Goal: Book appointment/travel/reservation

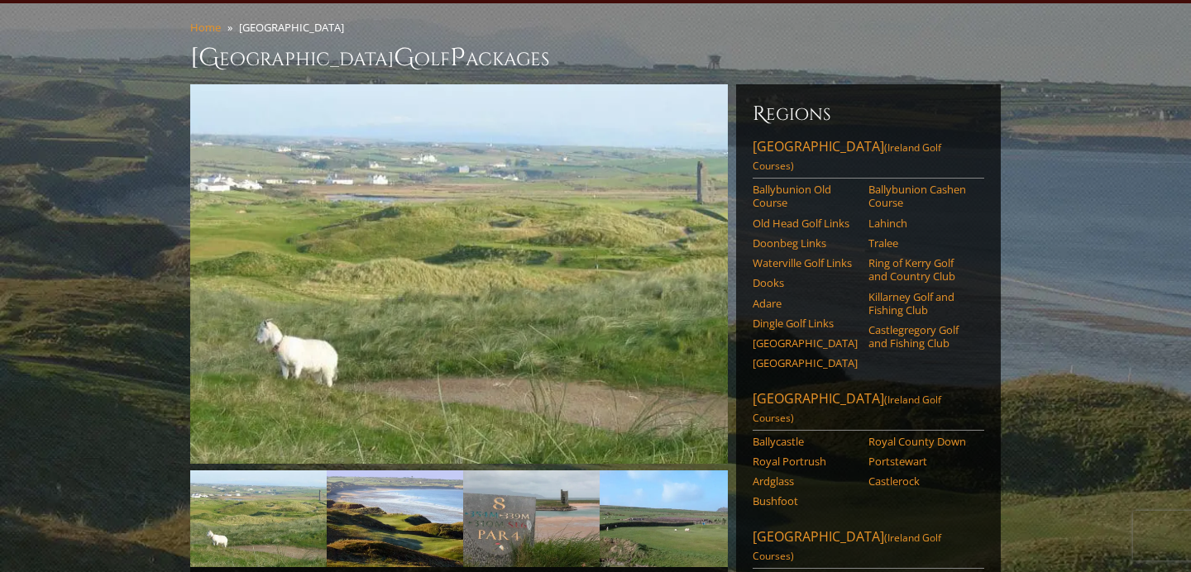
scroll to position [140, 0]
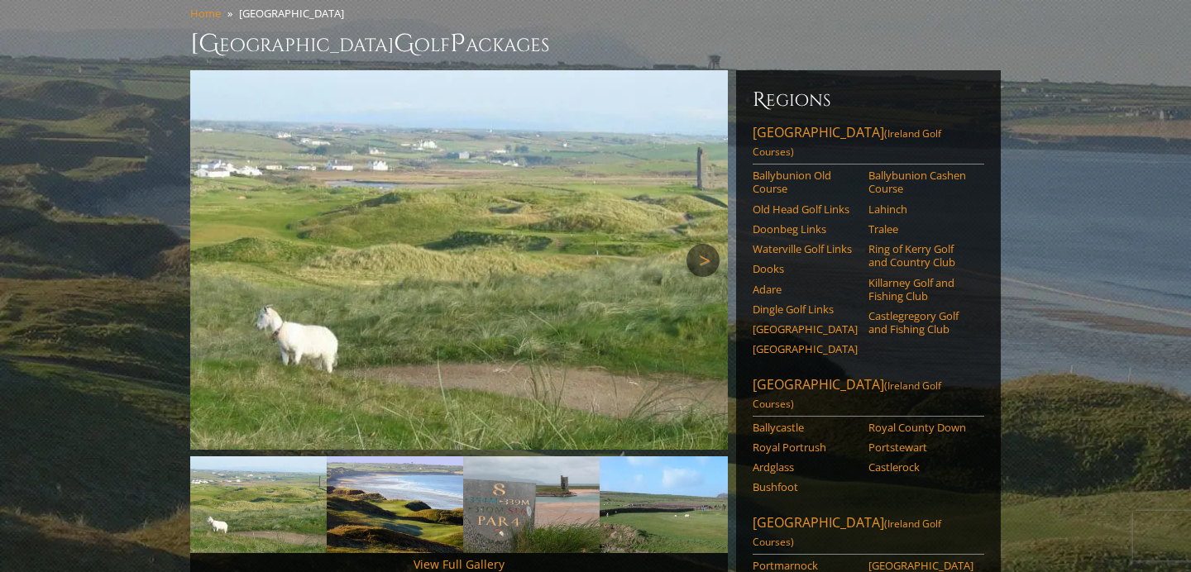
click at [720, 244] on link "Next" at bounding box center [703, 260] width 33 height 33
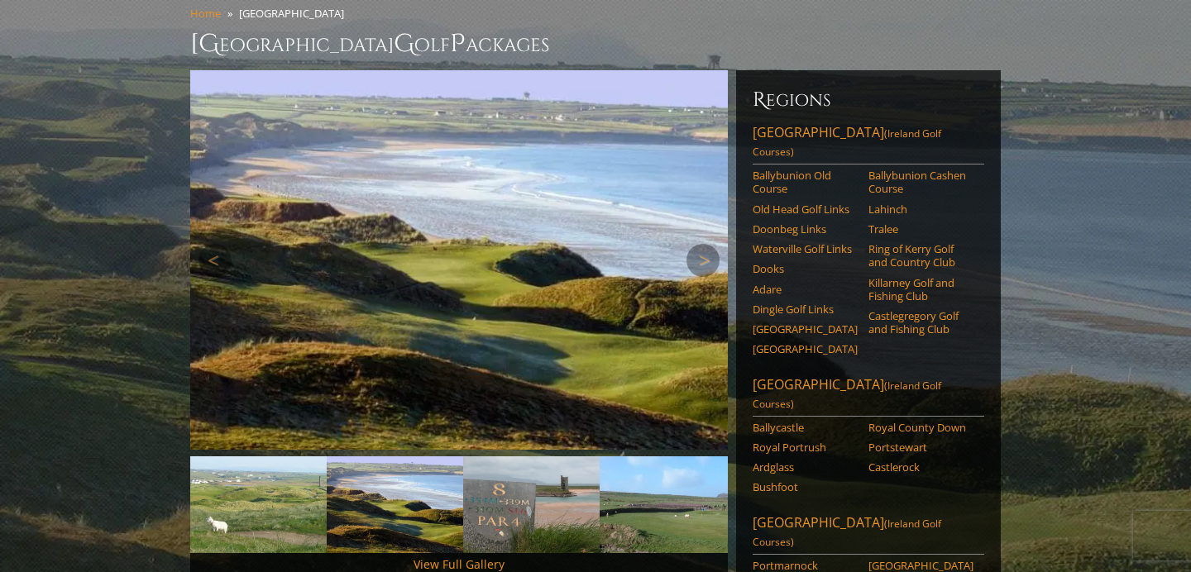
click at [607, 242] on img at bounding box center [459, 260] width 538 height 380
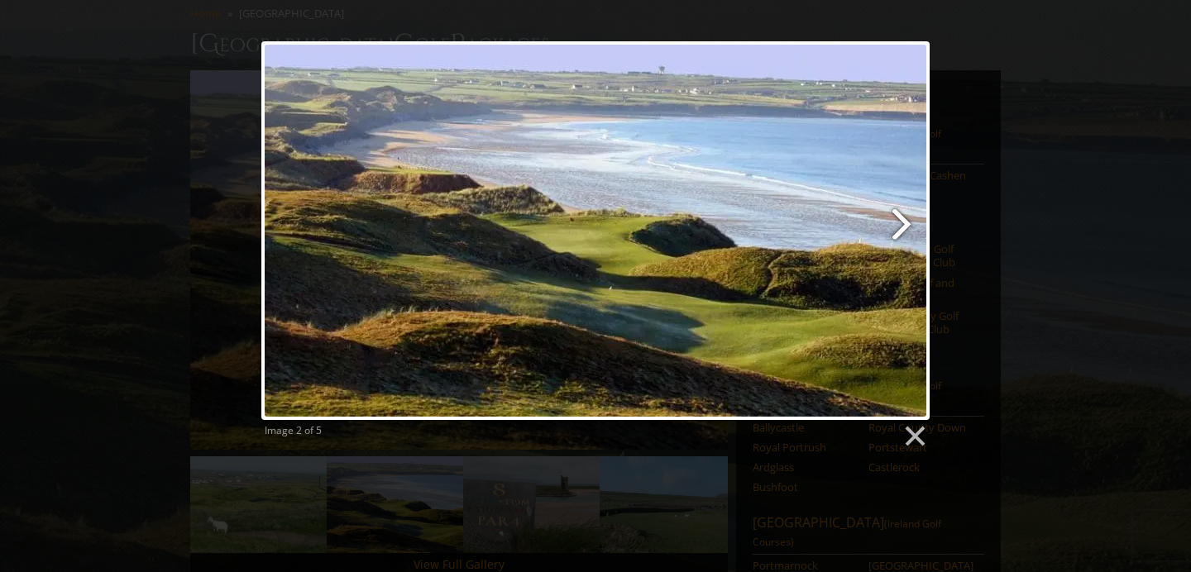
click at [906, 221] on link at bounding box center [716, 230] width 428 height 379
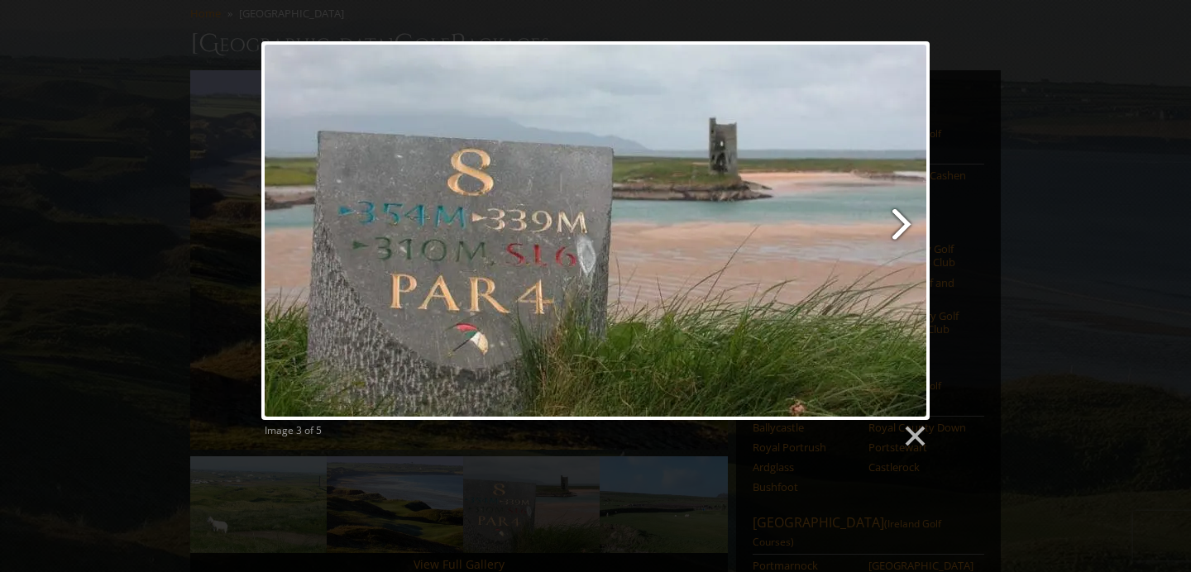
click at [901, 221] on link at bounding box center [716, 230] width 428 height 379
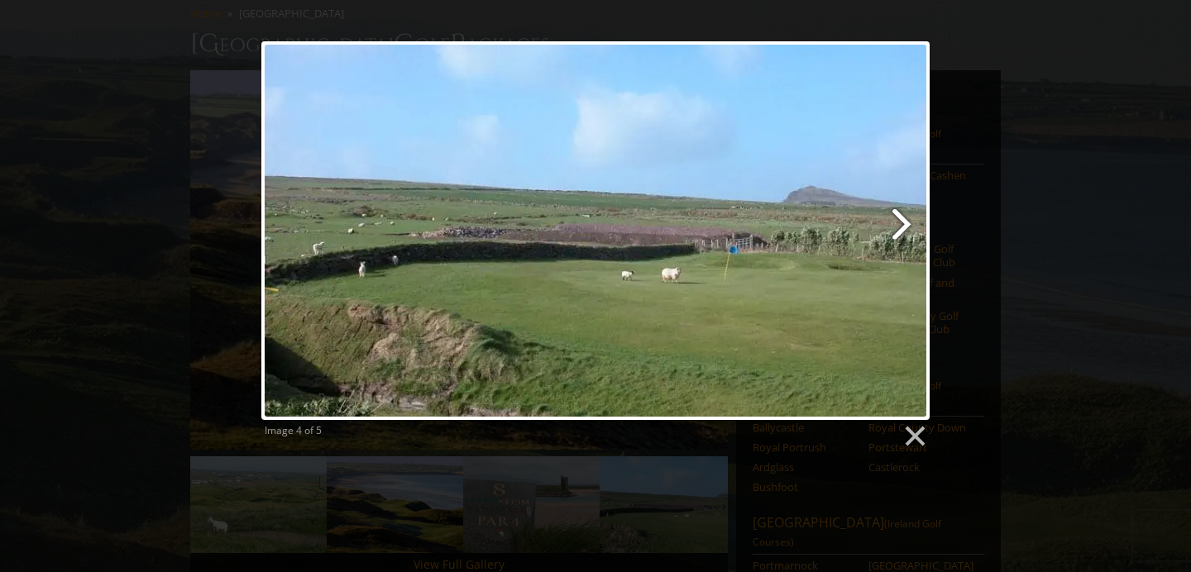
click at [901, 221] on link at bounding box center [716, 230] width 428 height 379
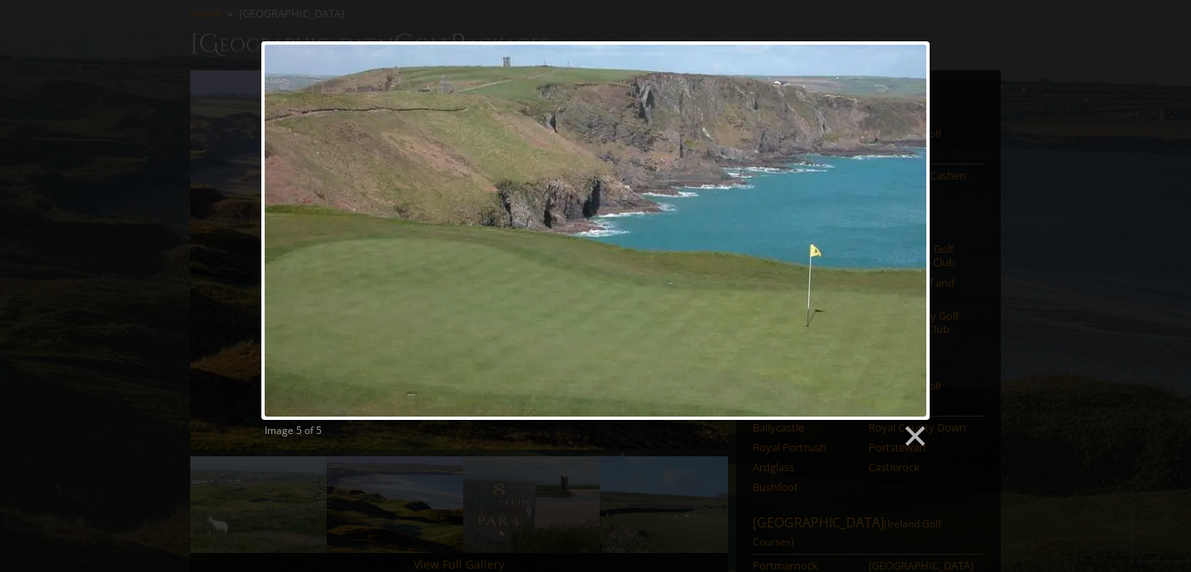
click at [901, 221] on div at bounding box center [595, 230] width 668 height 379
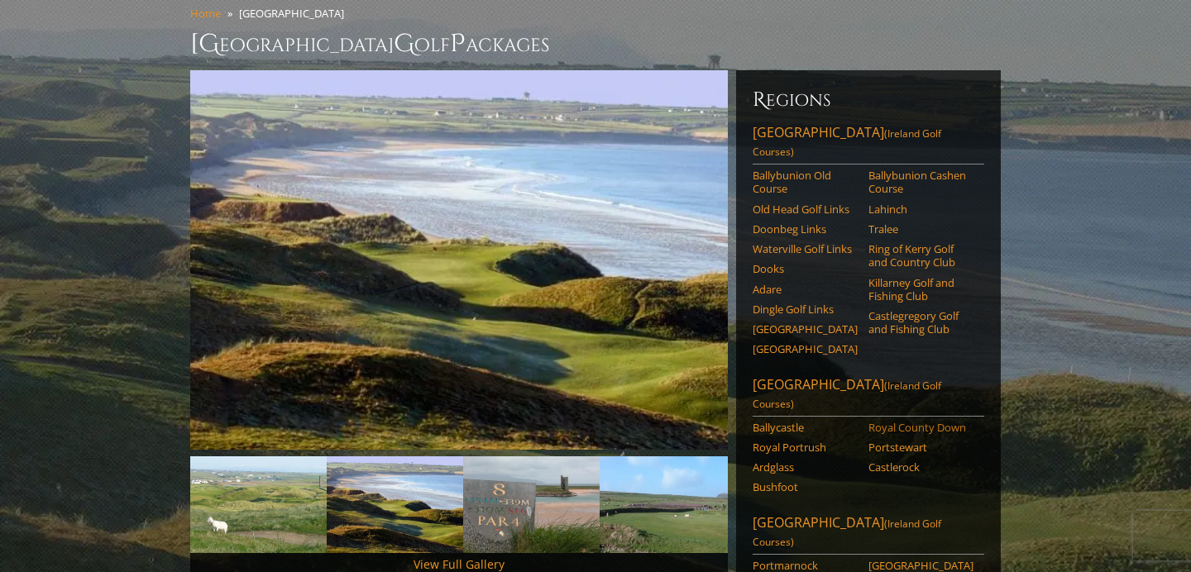
click at [911, 421] on link "Royal County Down" at bounding box center [920, 427] width 105 height 13
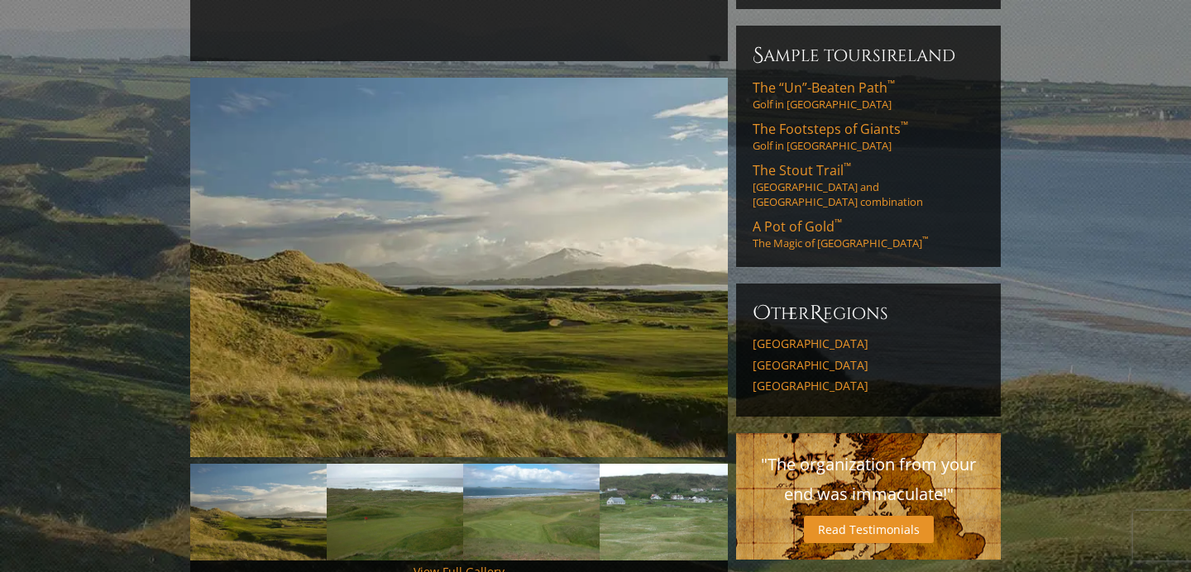
scroll to position [455, 0]
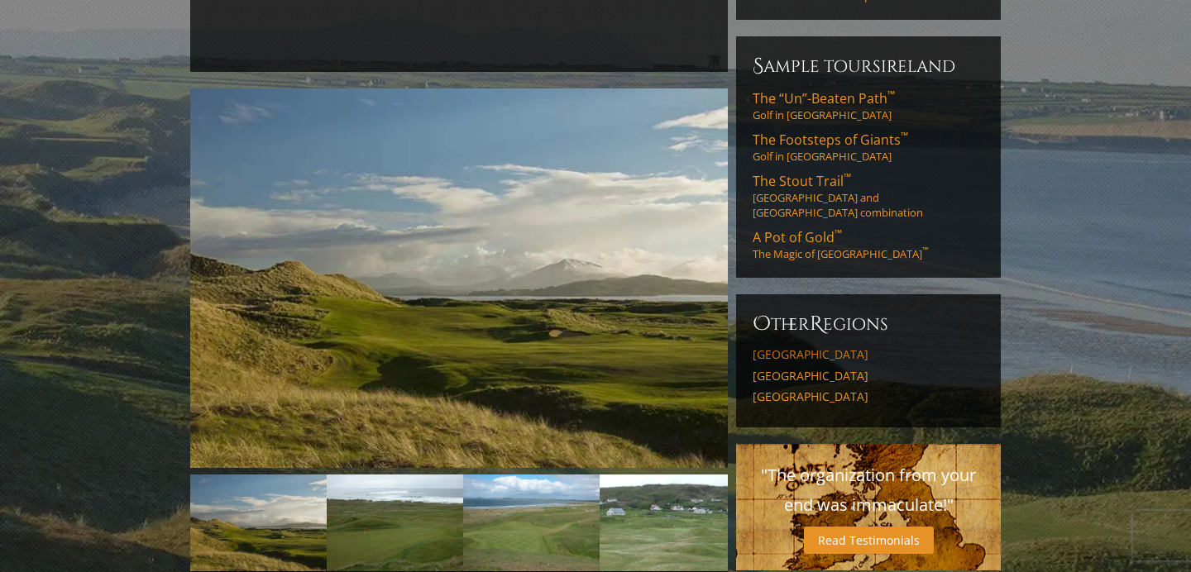
click at [844, 347] on link "[GEOGRAPHIC_DATA]" at bounding box center [869, 354] width 232 height 15
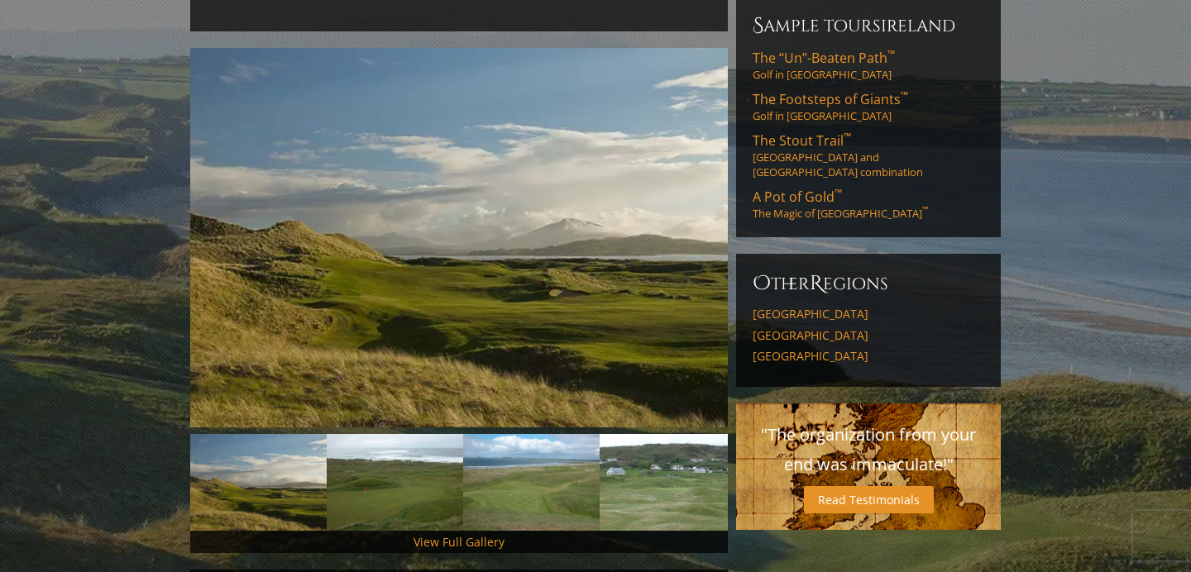
scroll to position [499, 0]
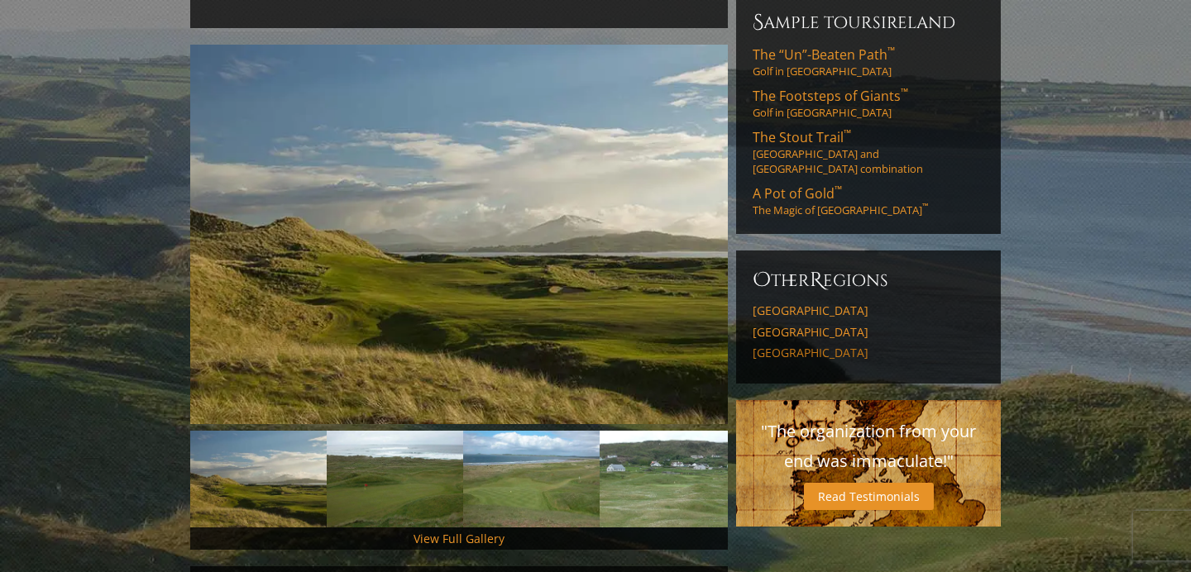
click at [791, 346] on link "[GEOGRAPHIC_DATA]" at bounding box center [869, 353] width 232 height 15
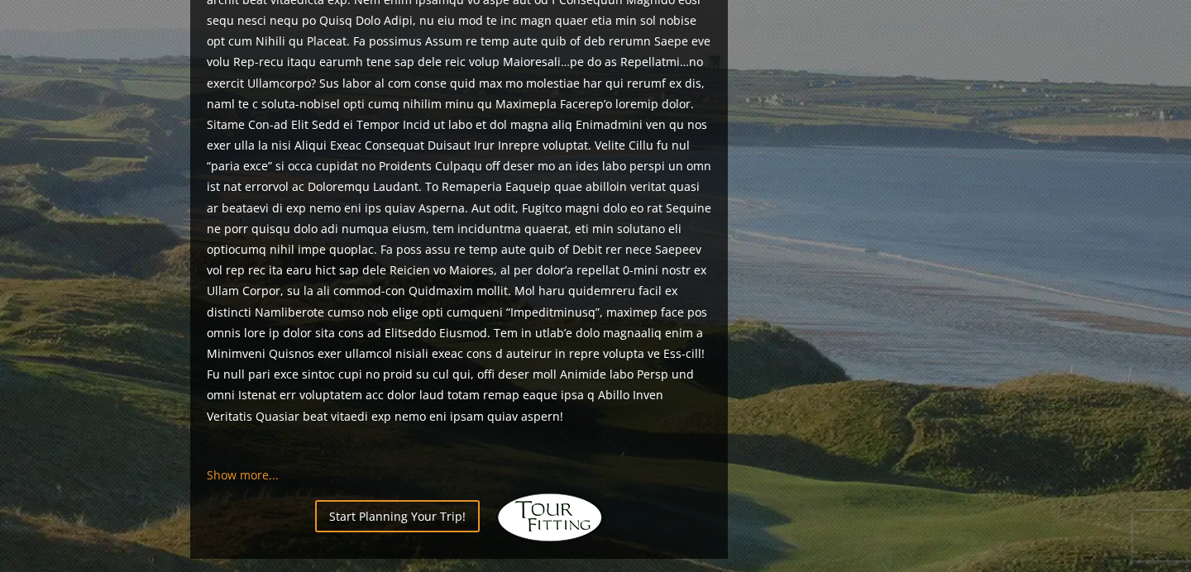
scroll to position [1214, 0]
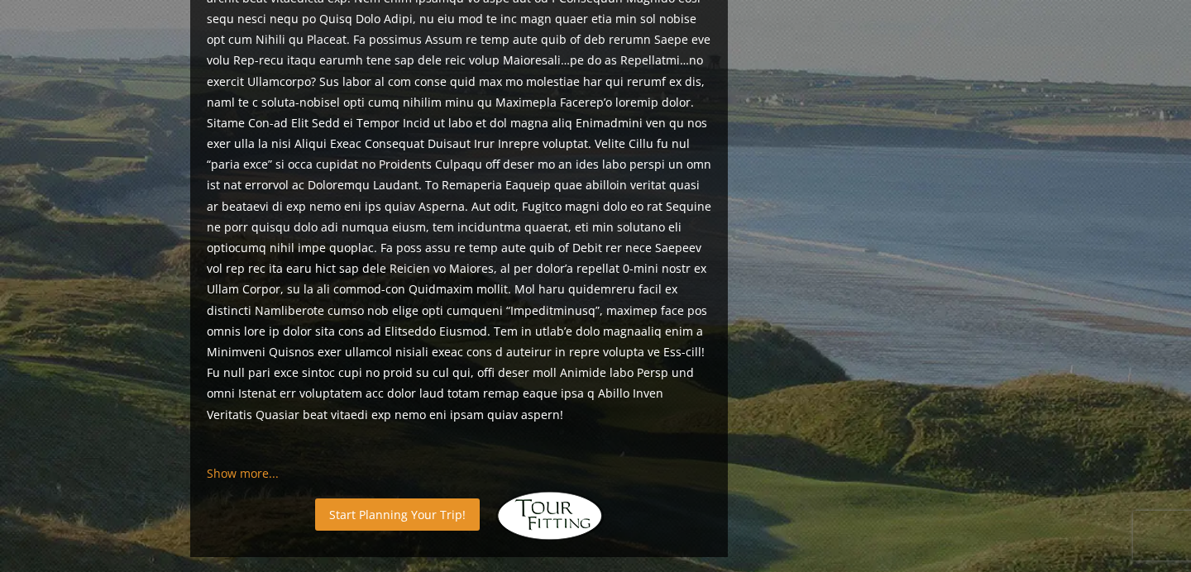
click at [429, 499] on link "Start Planning Your Trip!" at bounding box center [397, 515] width 165 height 32
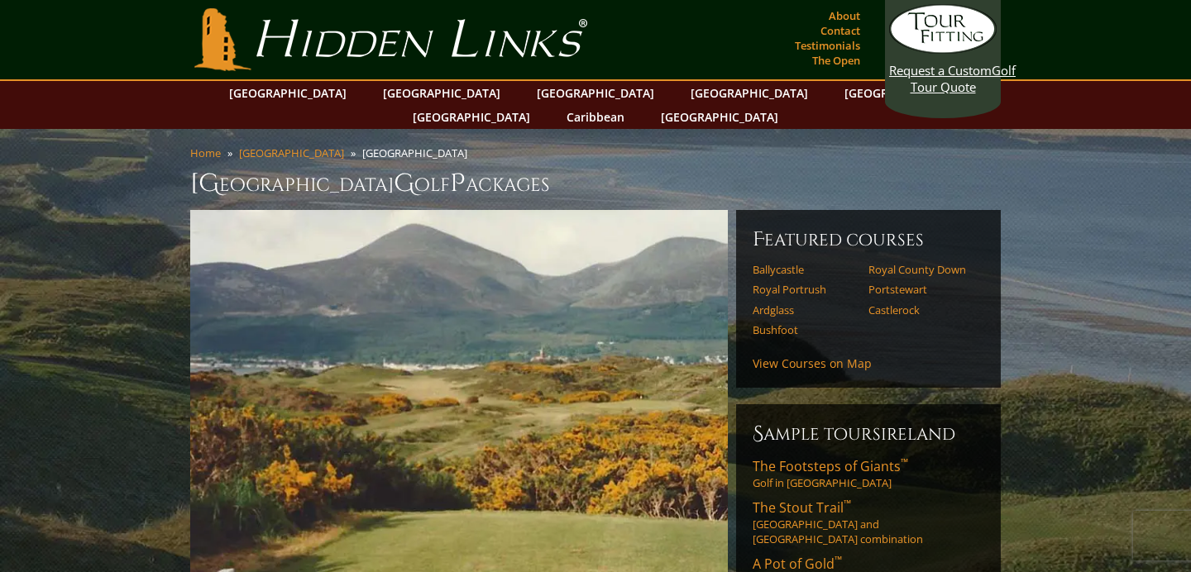
scroll to position [13, 0]
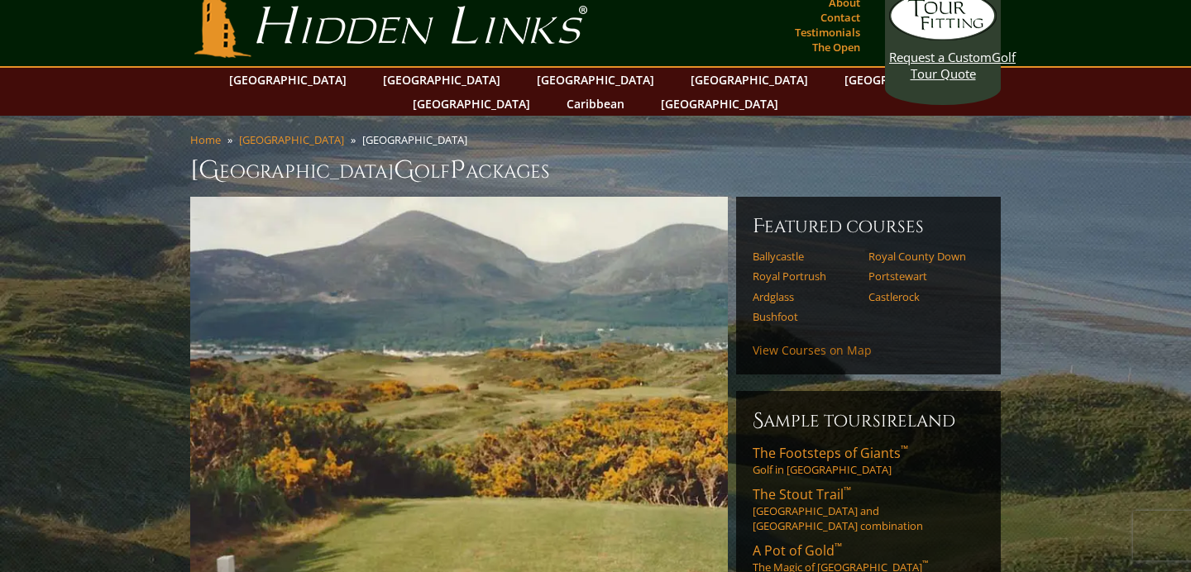
click at [867, 342] on link "View Courses on Map" at bounding box center [812, 350] width 119 height 16
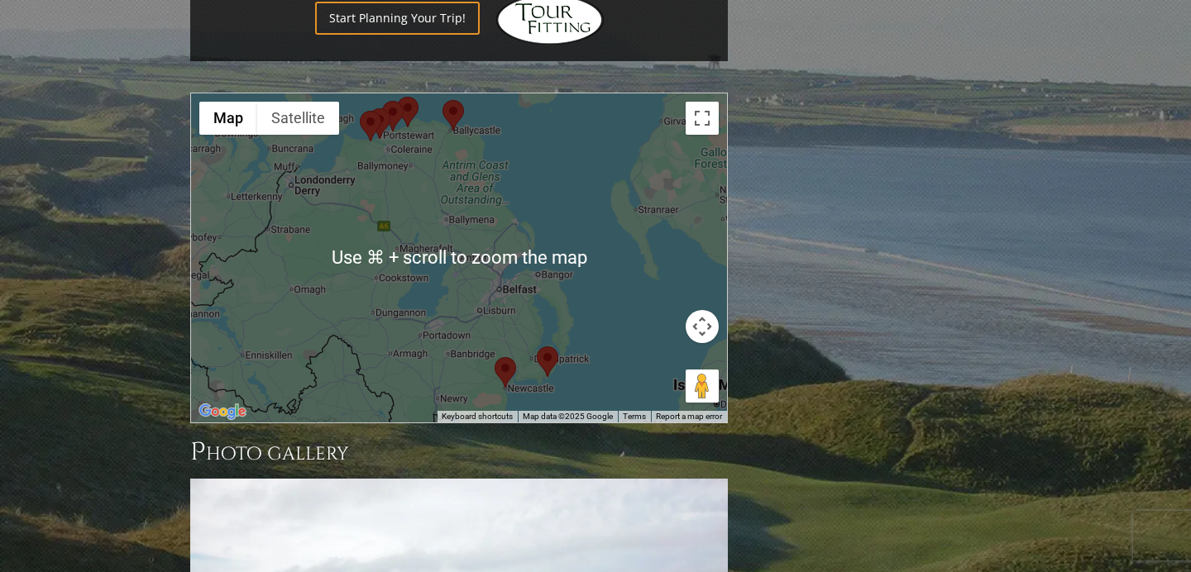
scroll to position [1798, 0]
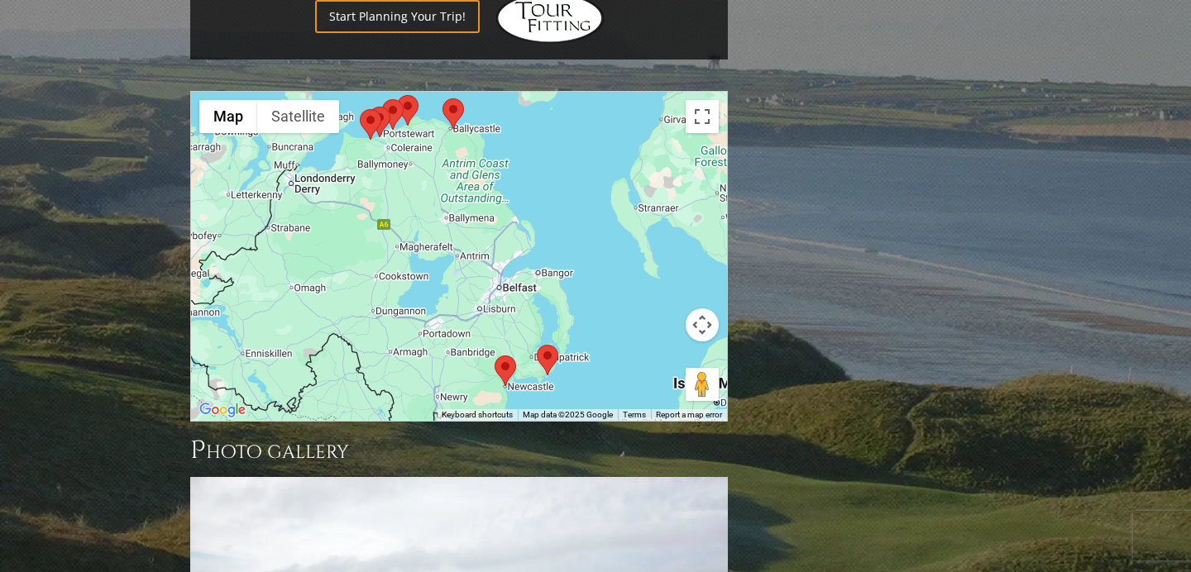
click at [702, 92] on div at bounding box center [459, 256] width 536 height 329
click at [703, 100] on button "Toggle fullscreen view" at bounding box center [702, 116] width 33 height 33
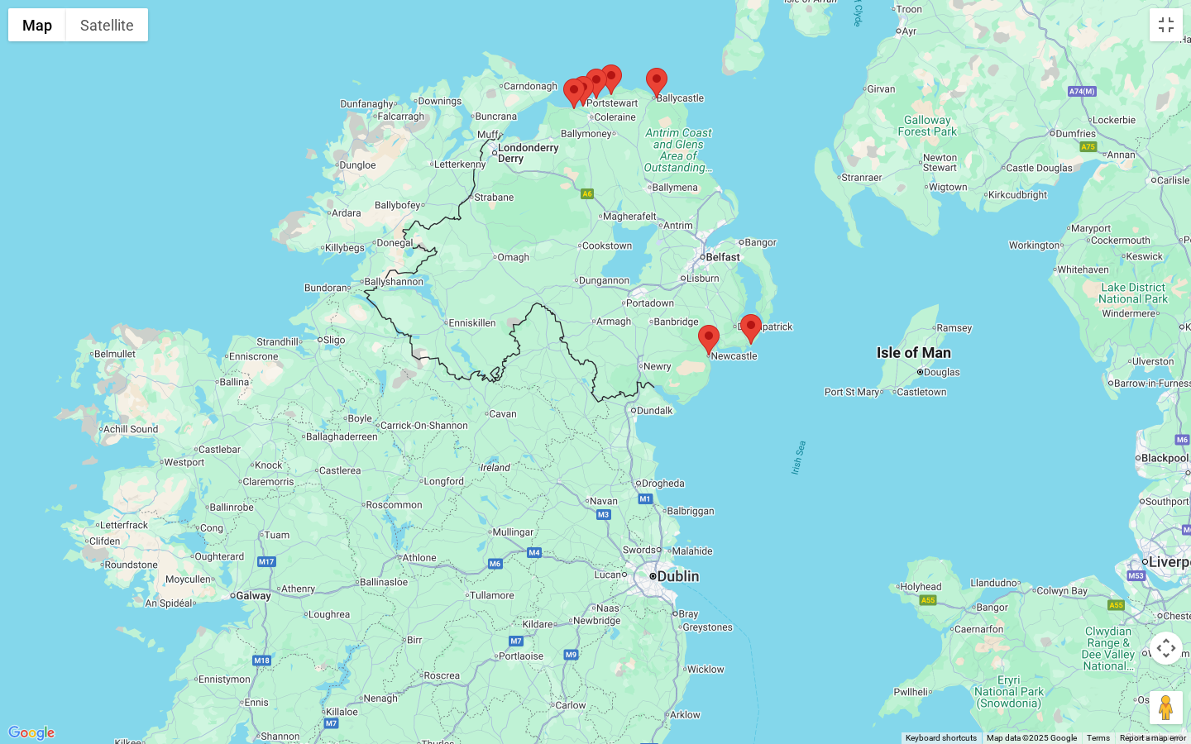
drag, startPoint x: 462, startPoint y: 578, endPoint x: 530, endPoint y: 428, distance: 165.1
click at [530, 428] on div at bounding box center [595, 372] width 1191 height 744
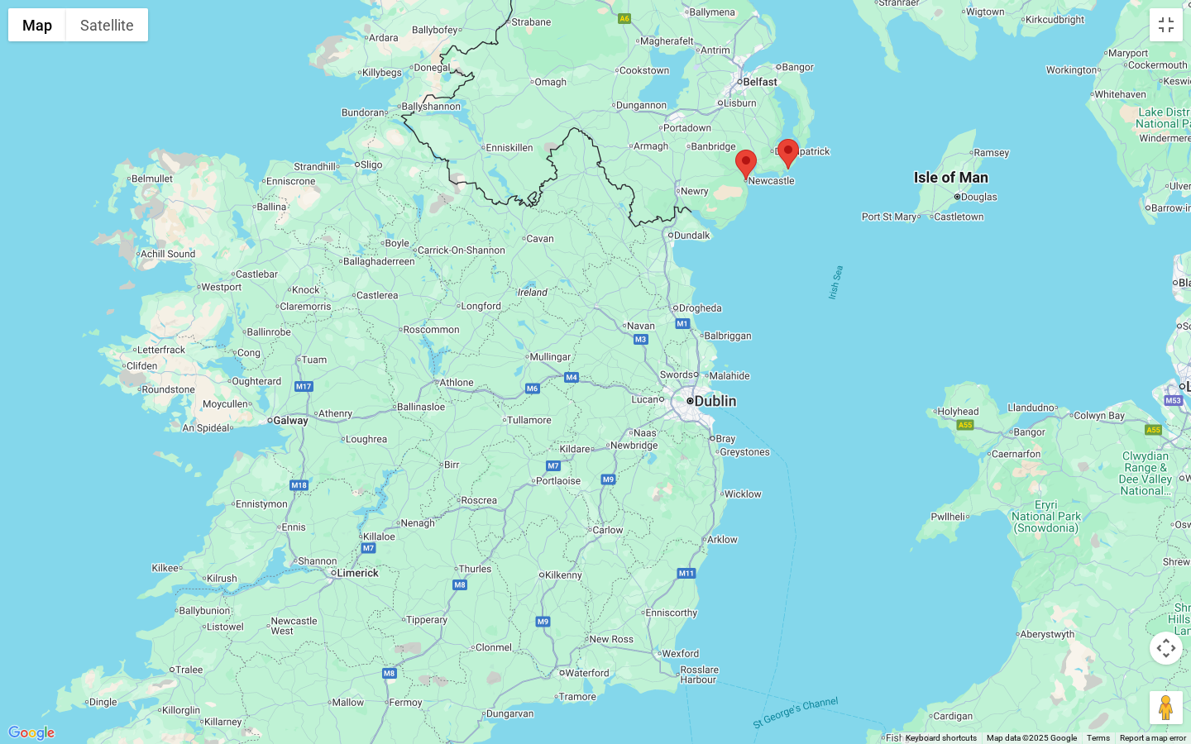
drag, startPoint x: 419, startPoint y: 525, endPoint x: 457, endPoint y: 348, distance: 180.9
click at [457, 347] on div at bounding box center [595, 372] width 1191 height 744
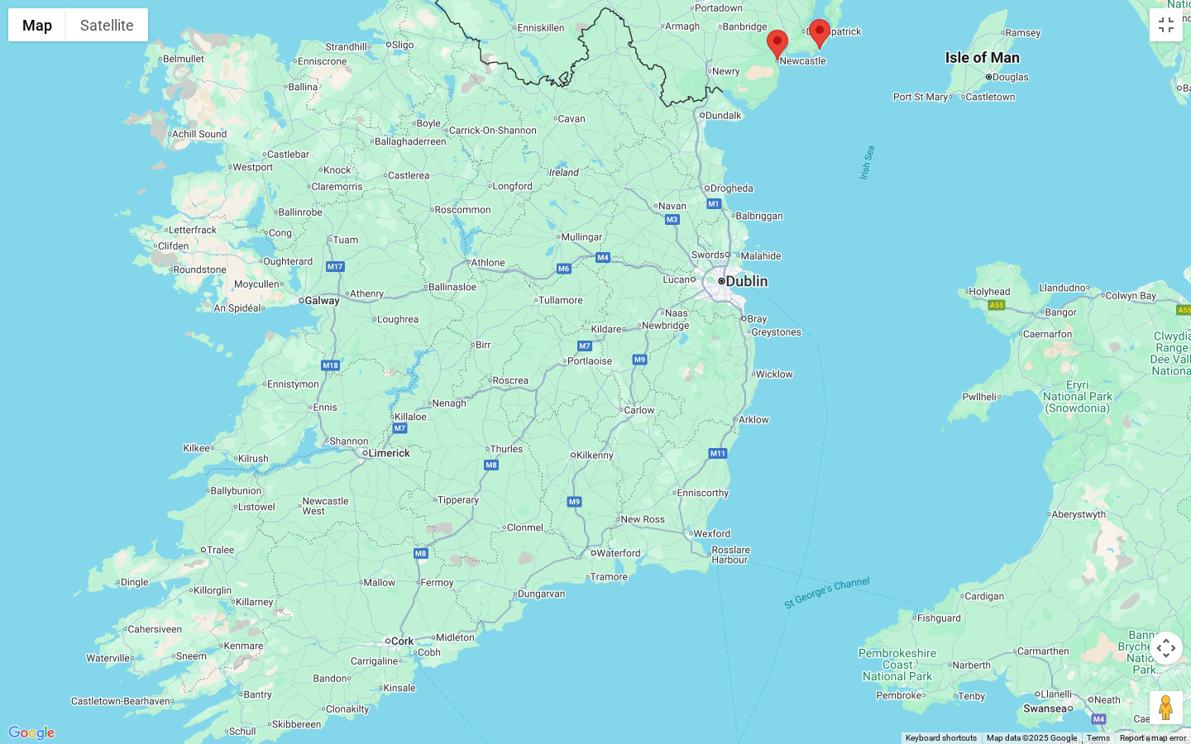
drag, startPoint x: 479, startPoint y: 457, endPoint x: 509, endPoint y: 333, distance: 127.6
click at [509, 333] on div at bounding box center [595, 372] width 1191 height 744
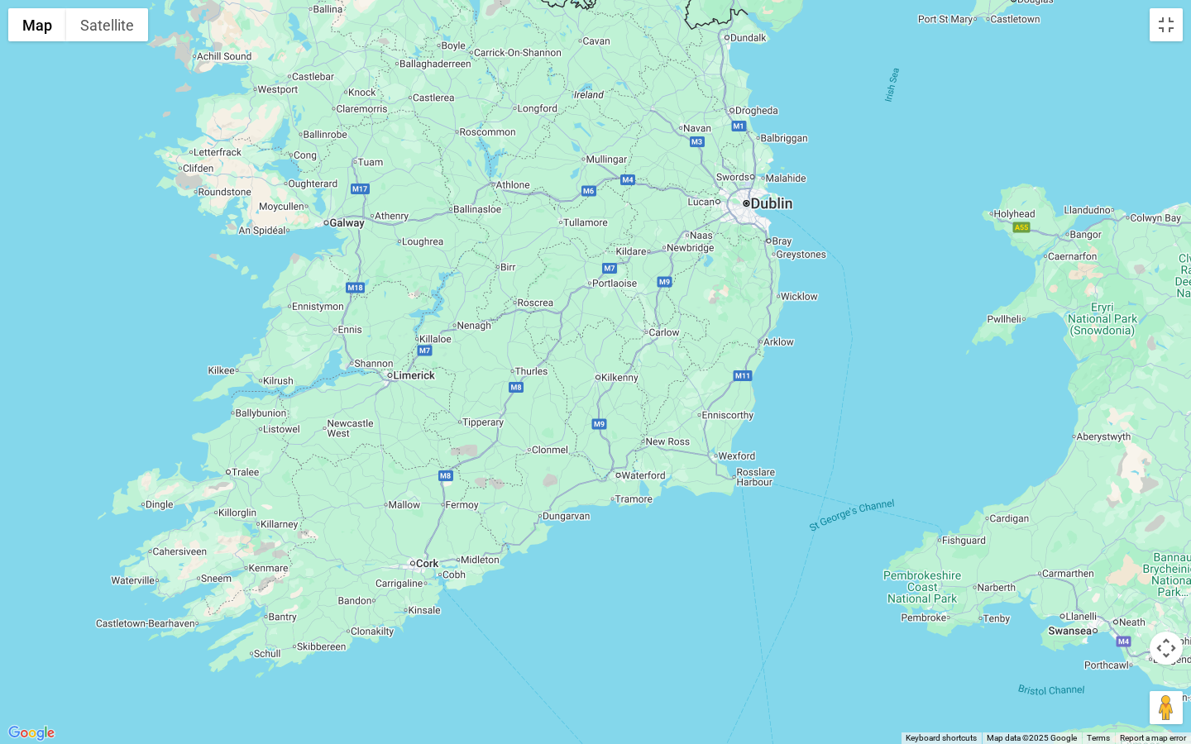
drag, startPoint x: 472, startPoint y: 411, endPoint x: 500, endPoint y: 333, distance: 82.7
click at [500, 333] on div at bounding box center [595, 372] width 1191 height 744
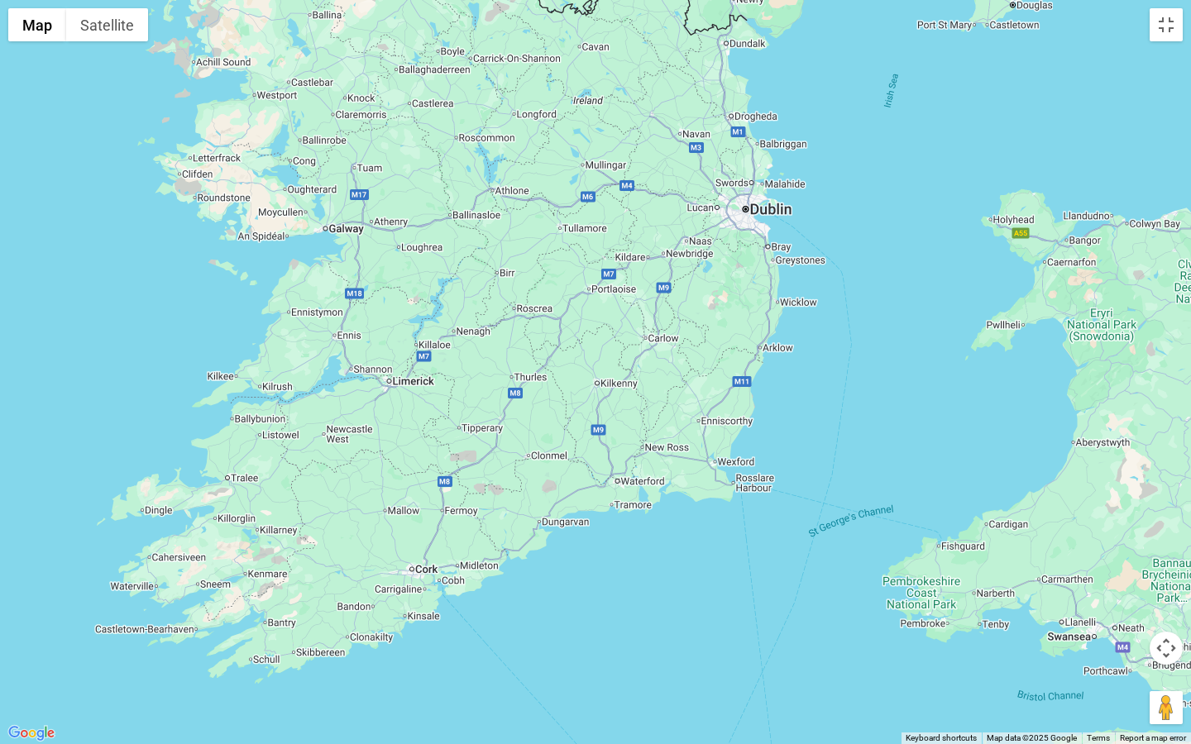
click at [823, 364] on div at bounding box center [595, 372] width 1191 height 744
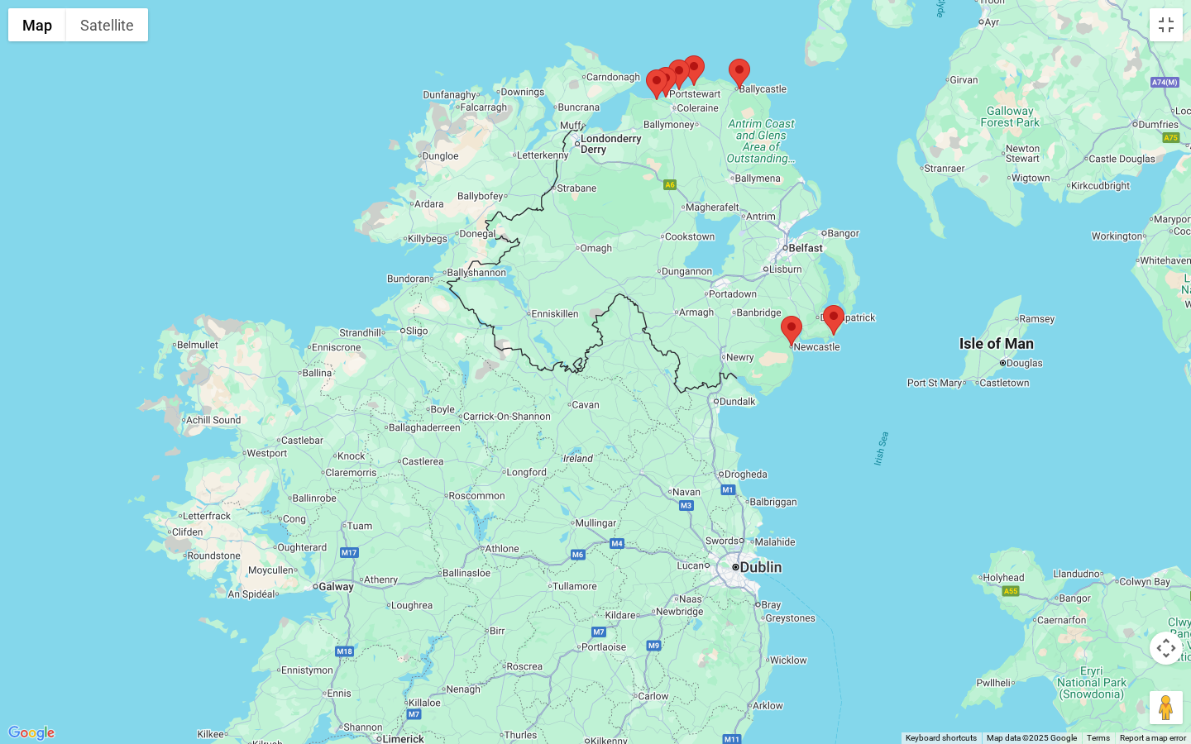
drag, startPoint x: 629, startPoint y: 156, endPoint x: 618, endPoint y: 524, distance: 367.4
click at [618, 524] on div at bounding box center [595, 372] width 1191 height 744
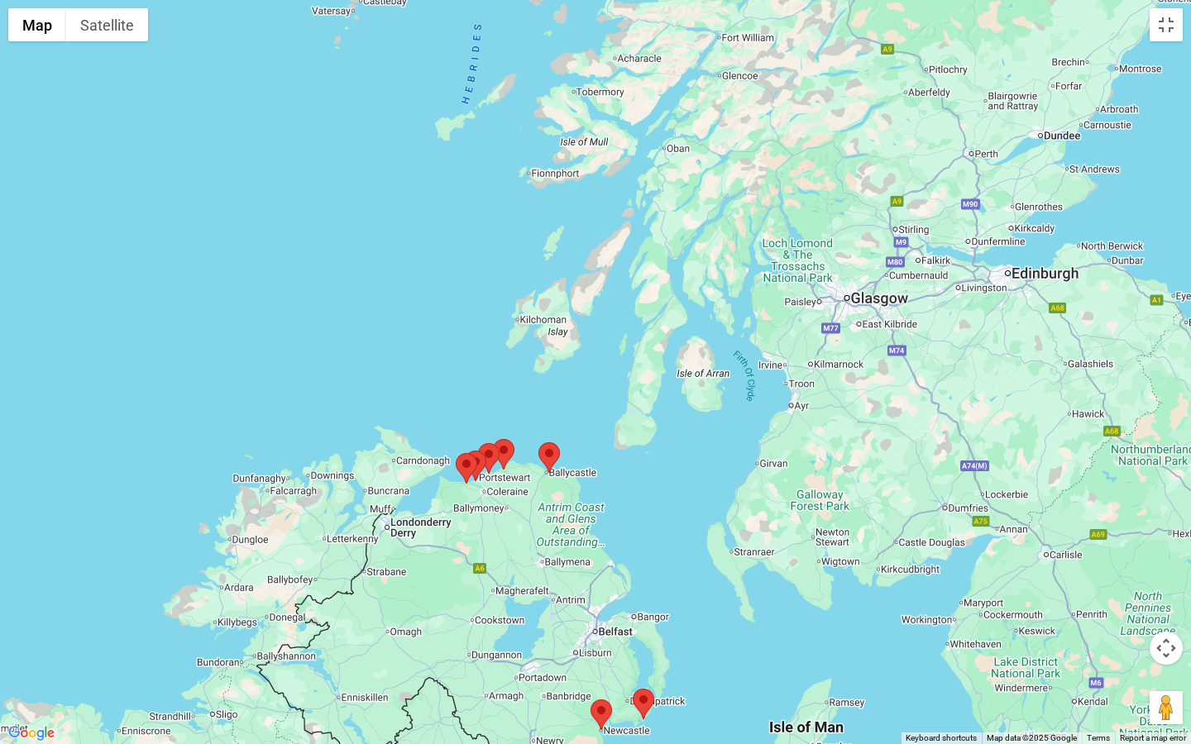
drag, startPoint x: 695, startPoint y: 290, endPoint x: 506, endPoint y: 669, distance: 423.2
click at [506, 572] on div at bounding box center [595, 372] width 1191 height 744
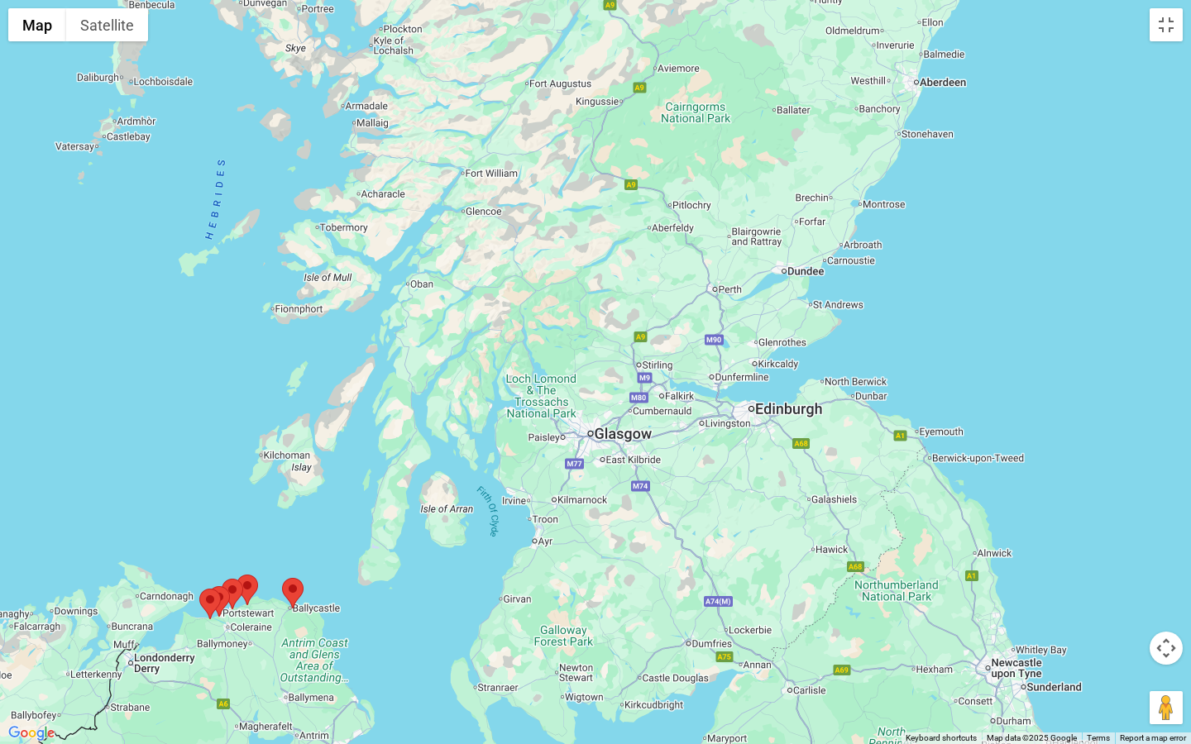
drag, startPoint x: 412, startPoint y: 280, endPoint x: 152, endPoint y: 414, distance: 292.6
click at [152, 415] on div at bounding box center [595, 372] width 1191 height 744
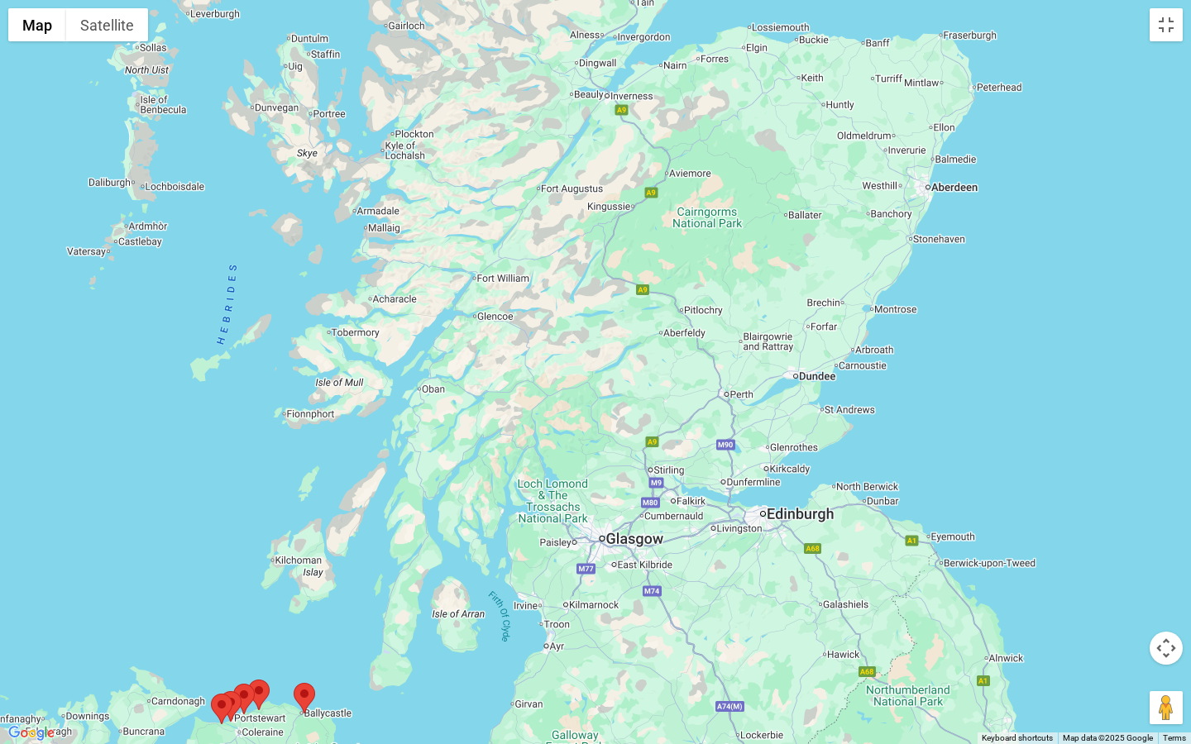
drag, startPoint x: 494, startPoint y: 99, endPoint x: 505, endPoint y: 209, distance: 110.6
click at [505, 209] on div at bounding box center [595, 372] width 1191 height 744
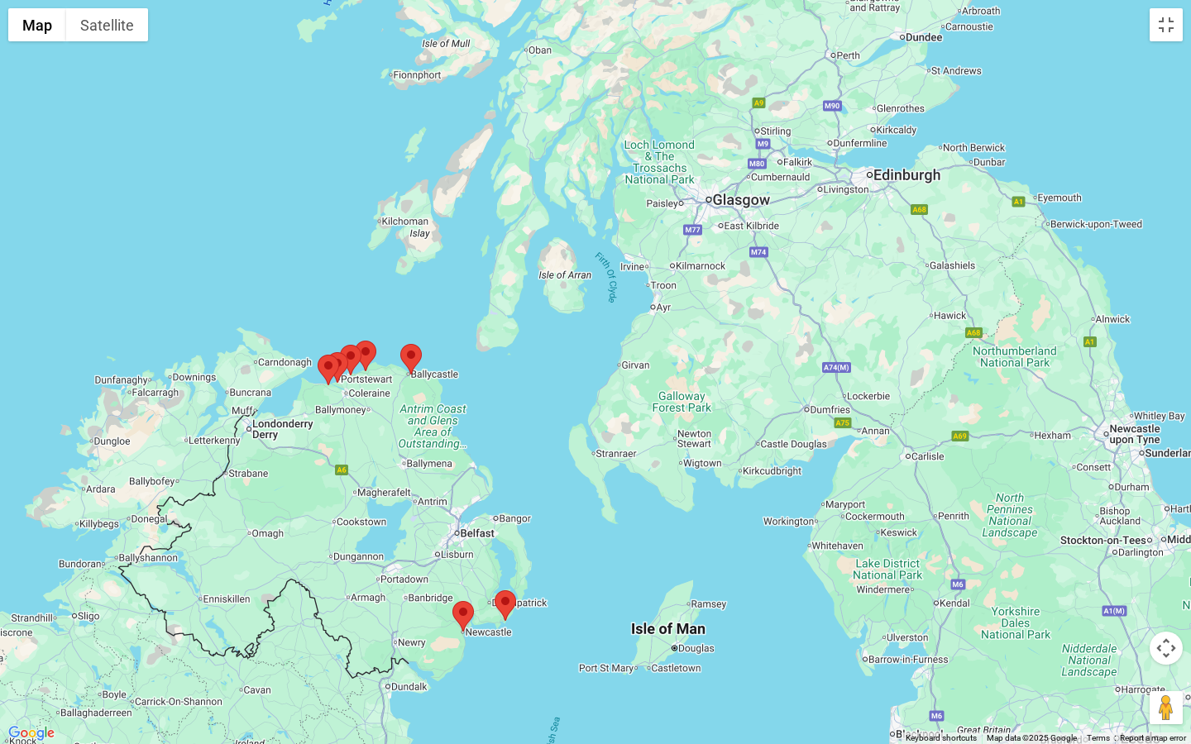
drag, startPoint x: 655, startPoint y: 494, endPoint x: 762, endPoint y: 151, distance: 358.7
click at [762, 151] on div at bounding box center [595, 372] width 1191 height 744
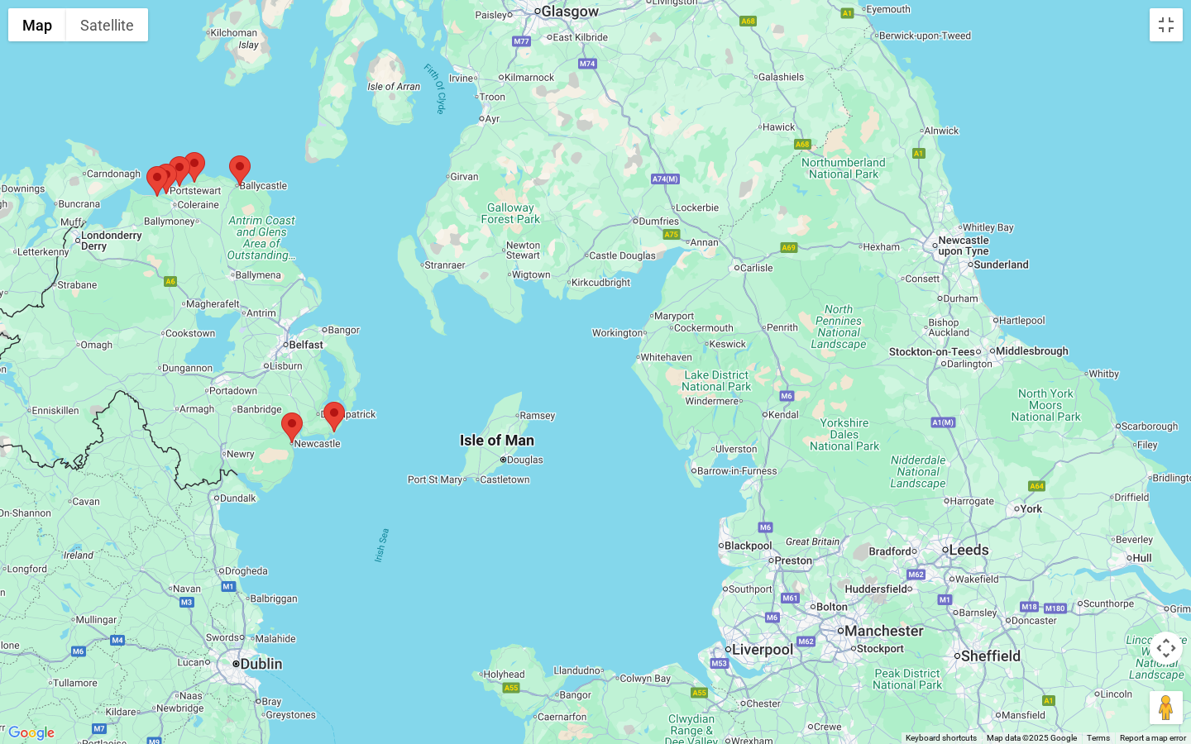
drag, startPoint x: 896, startPoint y: 313, endPoint x: 720, endPoint y: 121, distance: 260.5
click at [720, 121] on div at bounding box center [595, 372] width 1191 height 744
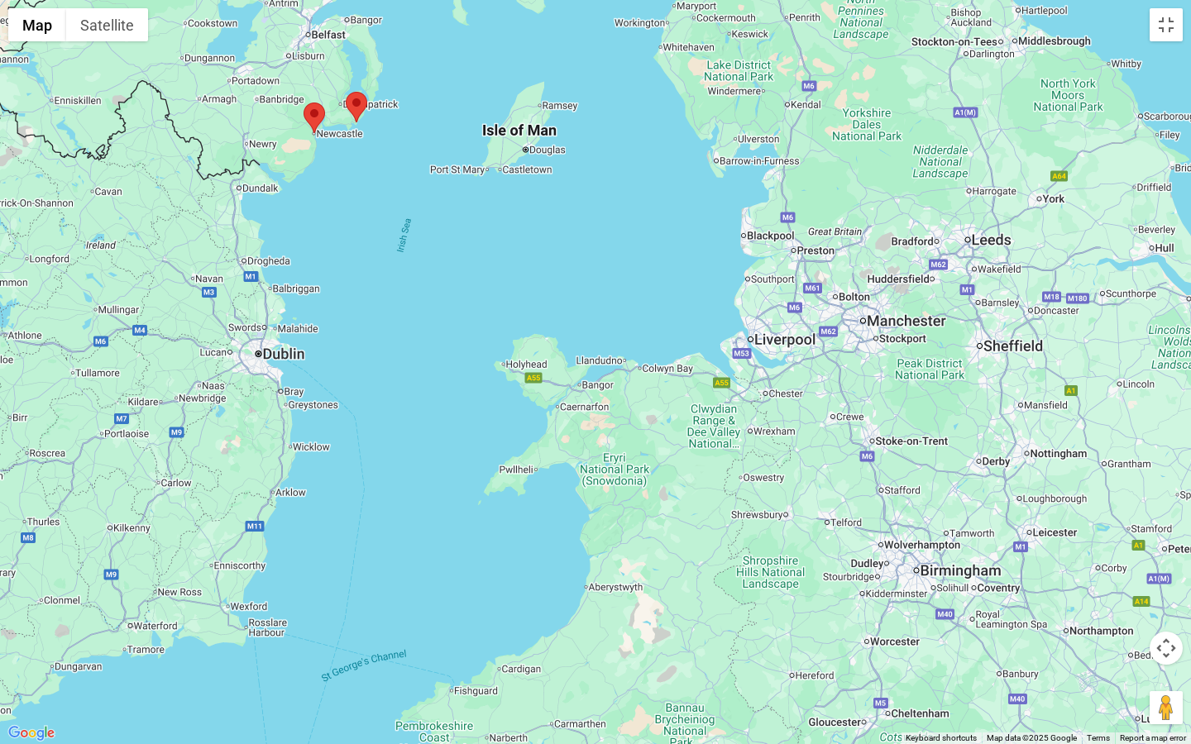
drag, startPoint x: 817, startPoint y: 428, endPoint x: 841, endPoint y: 116, distance: 313.6
click at [841, 116] on div at bounding box center [595, 372] width 1191 height 744
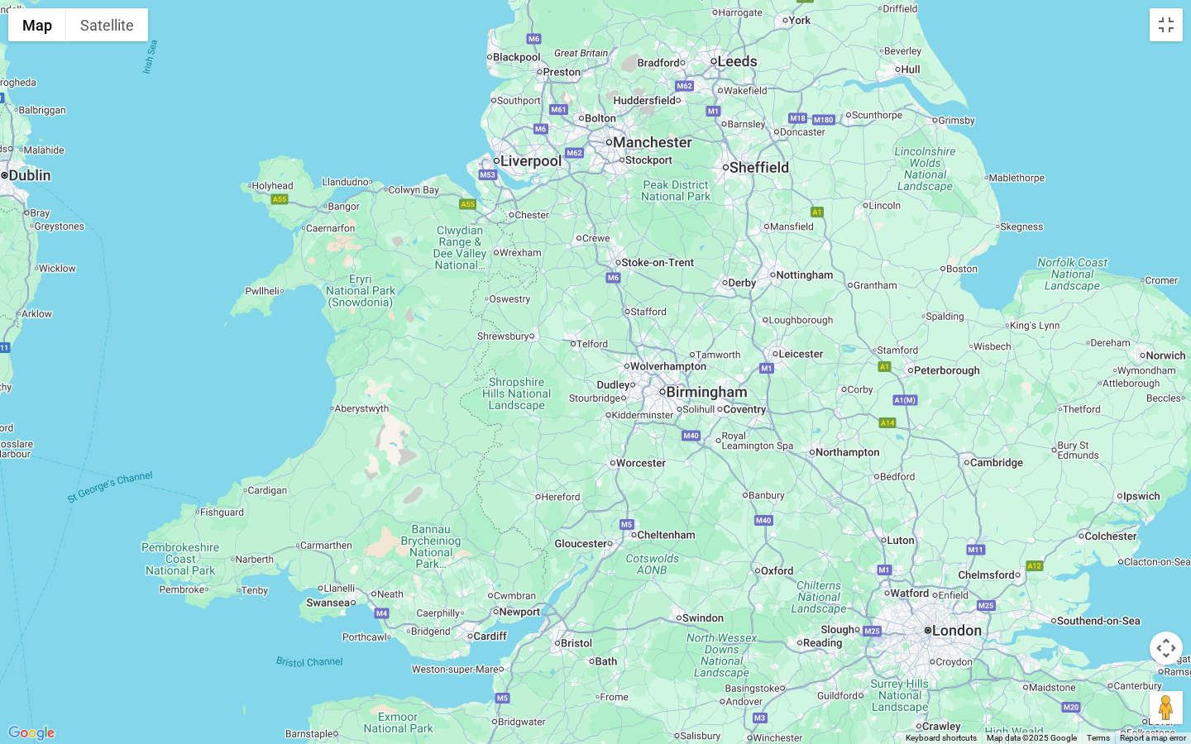
drag, startPoint x: 963, startPoint y: 335, endPoint x: 705, endPoint y: 157, distance: 313.4
click at [705, 157] on div at bounding box center [595, 372] width 1191 height 744
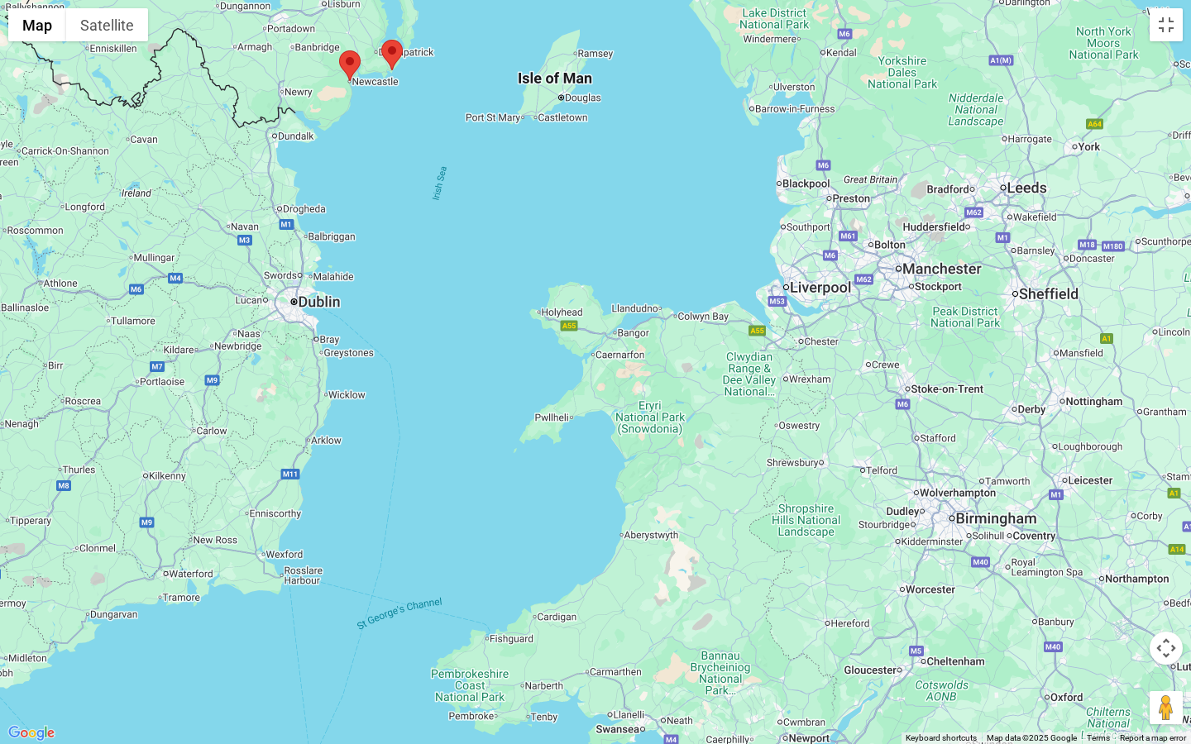
drag, startPoint x: 638, startPoint y: 266, endPoint x: 945, endPoint y: 400, distance: 334.8
click at [945, 400] on div at bounding box center [595, 372] width 1191 height 744
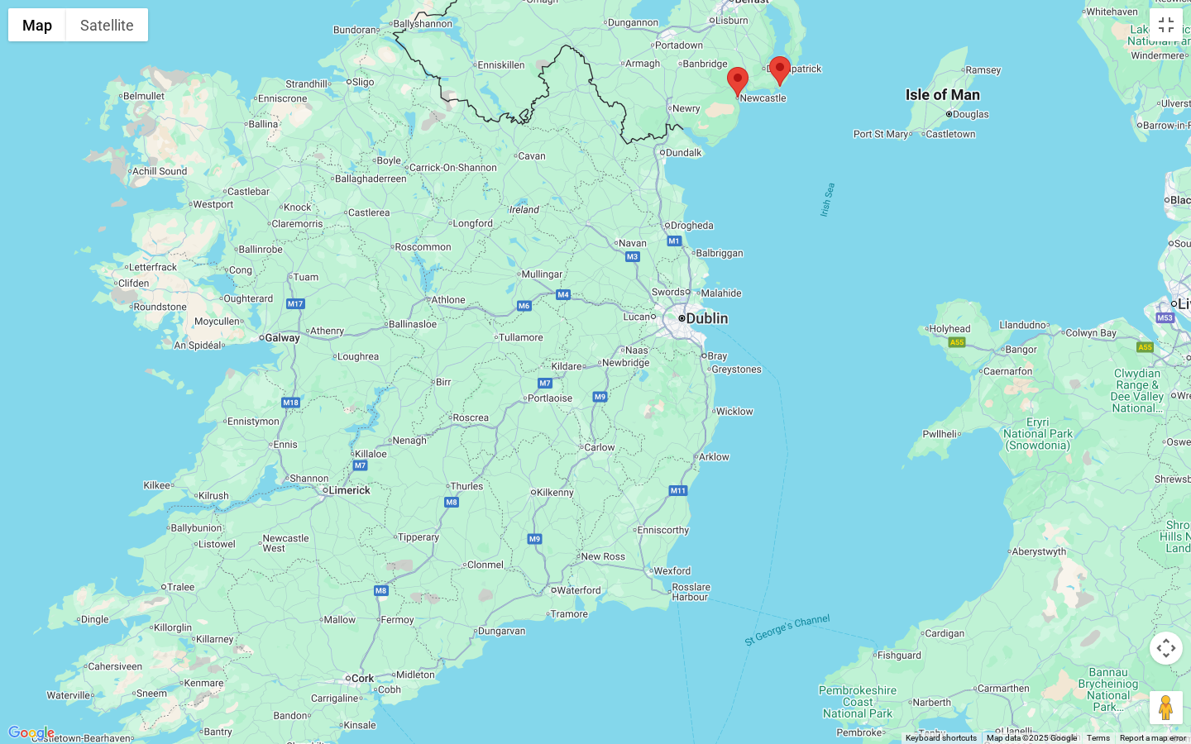
drag, startPoint x: 498, startPoint y: 251, endPoint x: 873, endPoint y: 261, distance: 374.8
click at [873, 261] on div at bounding box center [595, 372] width 1191 height 744
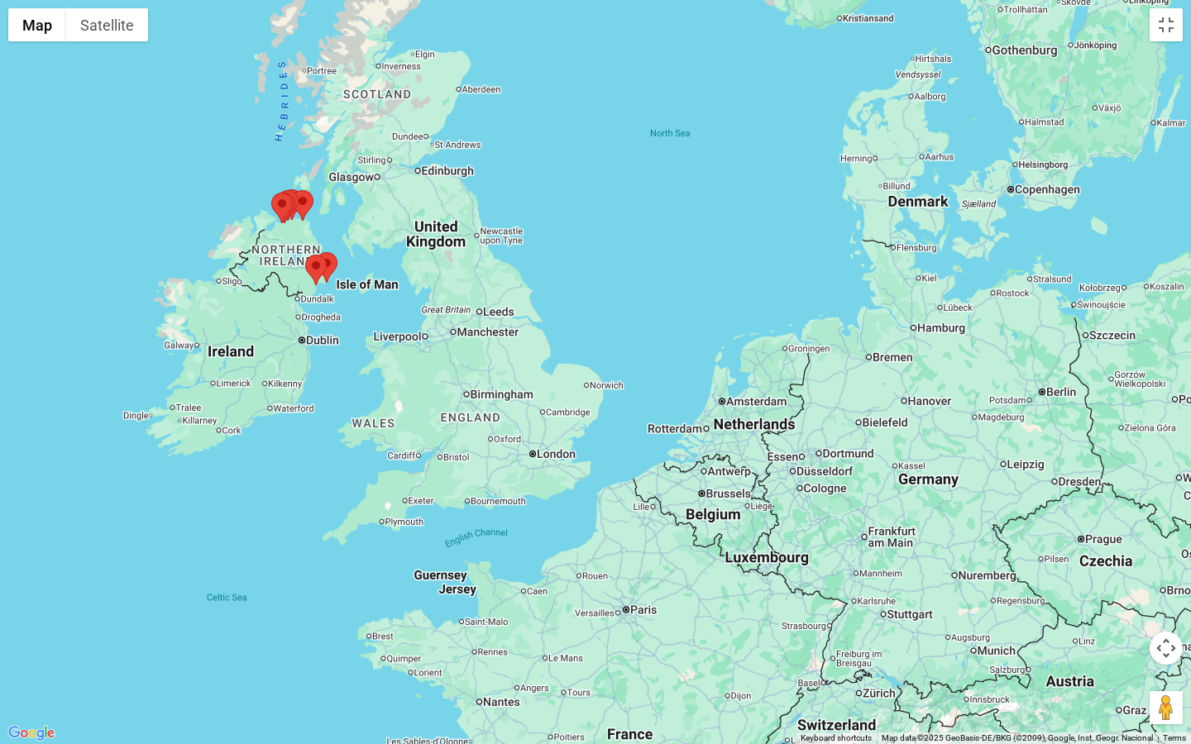
click at [1163, 572] on button "Map camera controls" at bounding box center [1166, 648] width 33 height 33
click at [1162, 572] on button "Map camera controls" at bounding box center [1166, 648] width 33 height 33
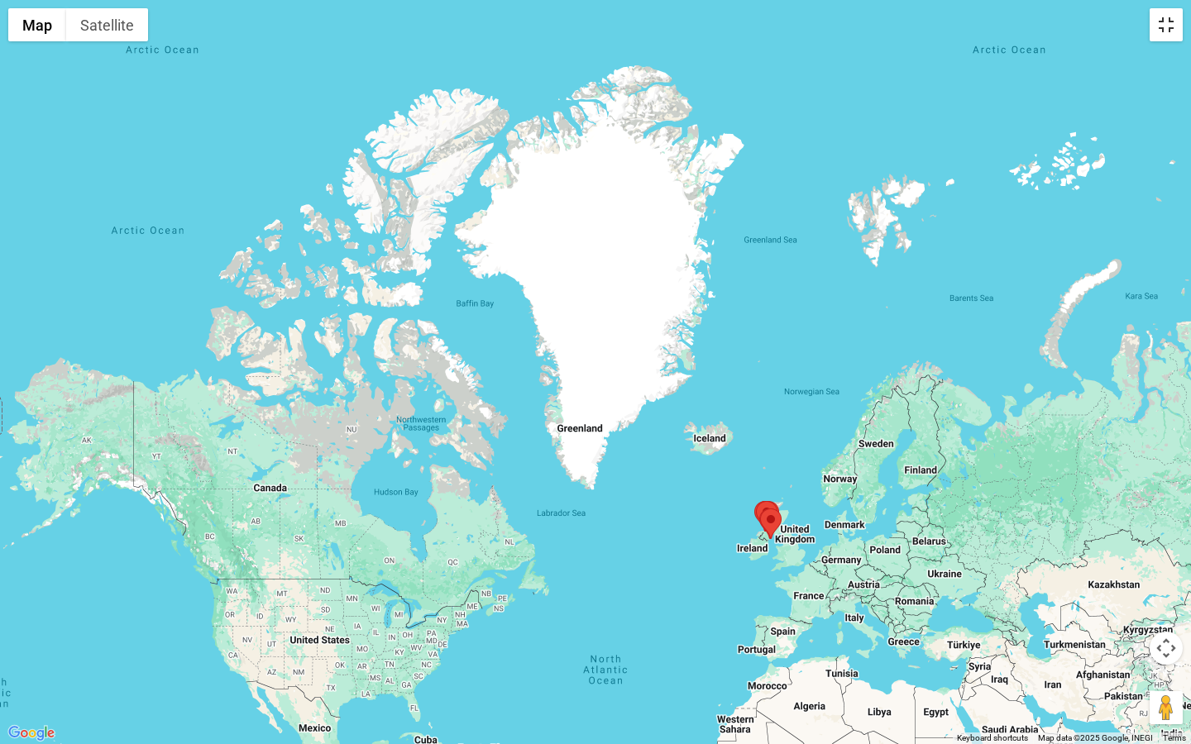
click at [1167, 28] on button "Toggle fullscreen view" at bounding box center [1166, 24] width 33 height 33
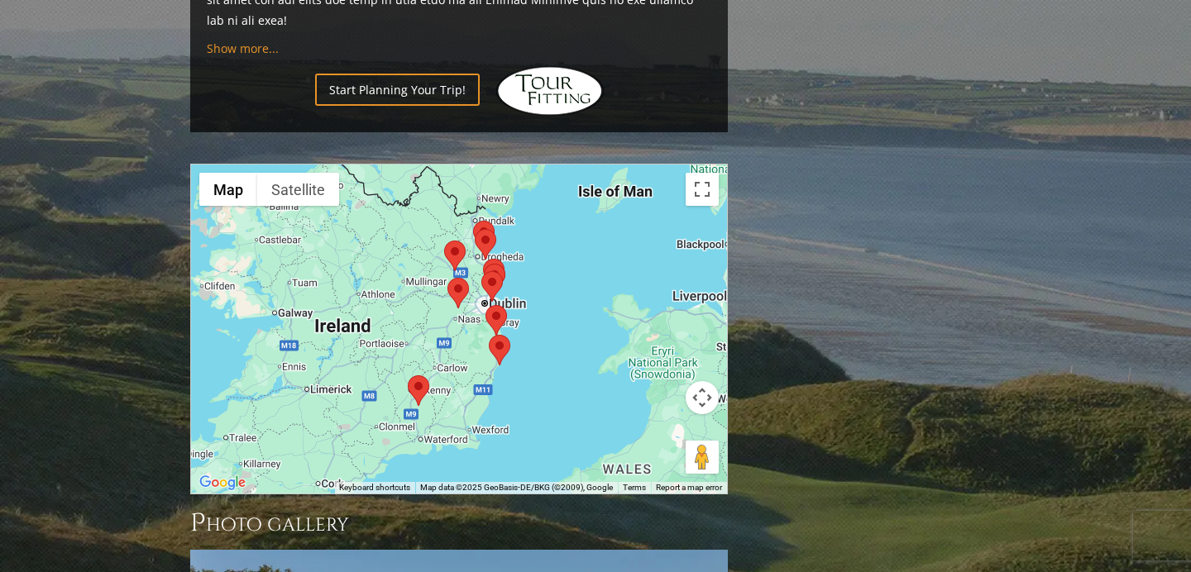
scroll to position [1239, 0]
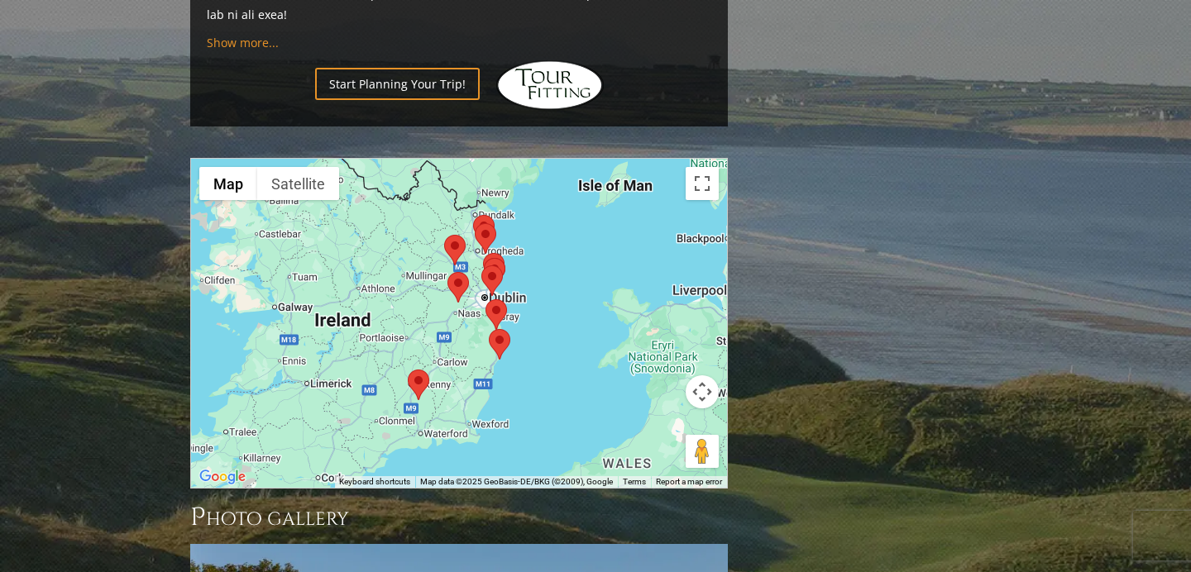
click at [408, 370] on area at bounding box center [408, 370] width 0 height 0
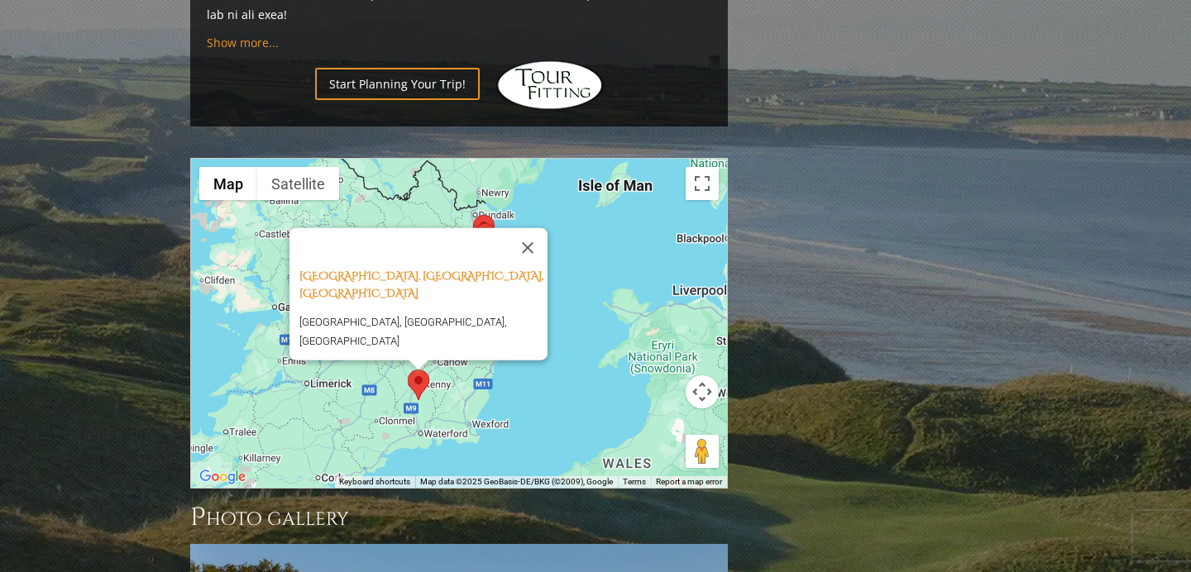
click at [581, 274] on div "[GEOGRAPHIC_DATA], [GEOGRAPHIC_DATA], [GEOGRAPHIC_DATA] [GEOGRAPHIC_DATA], [GEO…" at bounding box center [459, 323] width 536 height 329
click at [534, 228] on button "Close" at bounding box center [528, 248] width 40 height 40
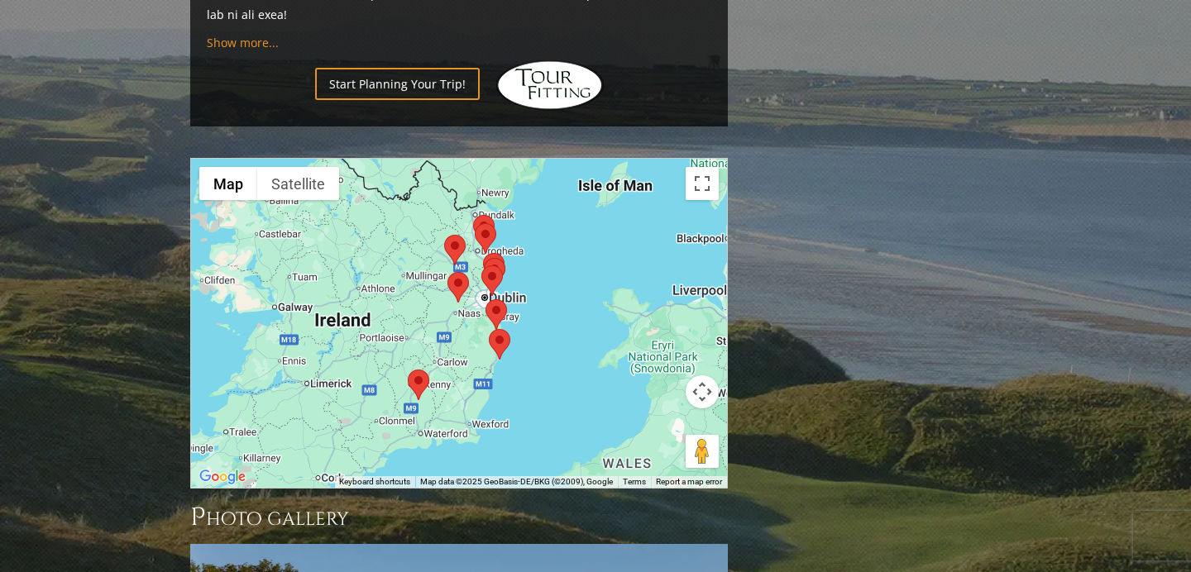
click at [444, 235] on area at bounding box center [444, 235] width 0 height 0
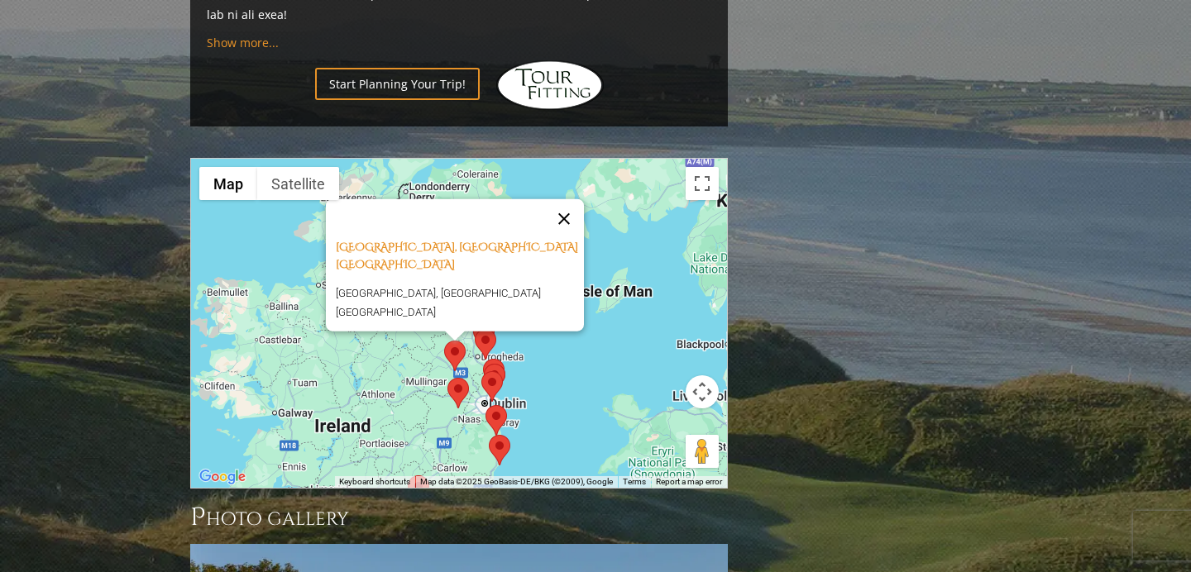
click at [575, 199] on button "Close" at bounding box center [564, 219] width 40 height 40
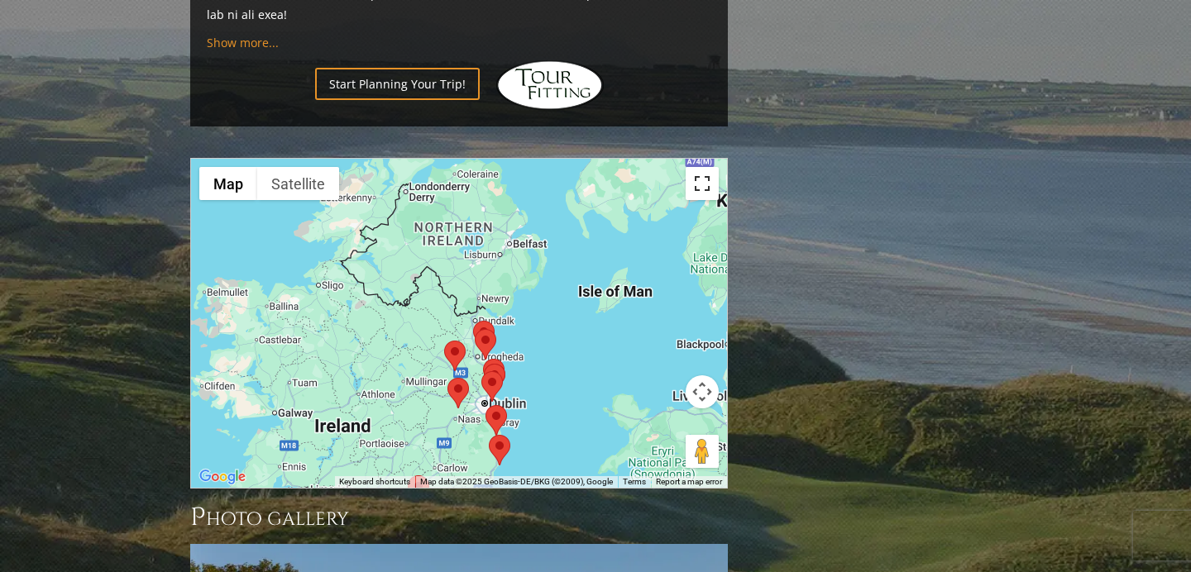
click at [701, 167] on button "Toggle fullscreen view" at bounding box center [702, 183] width 33 height 33
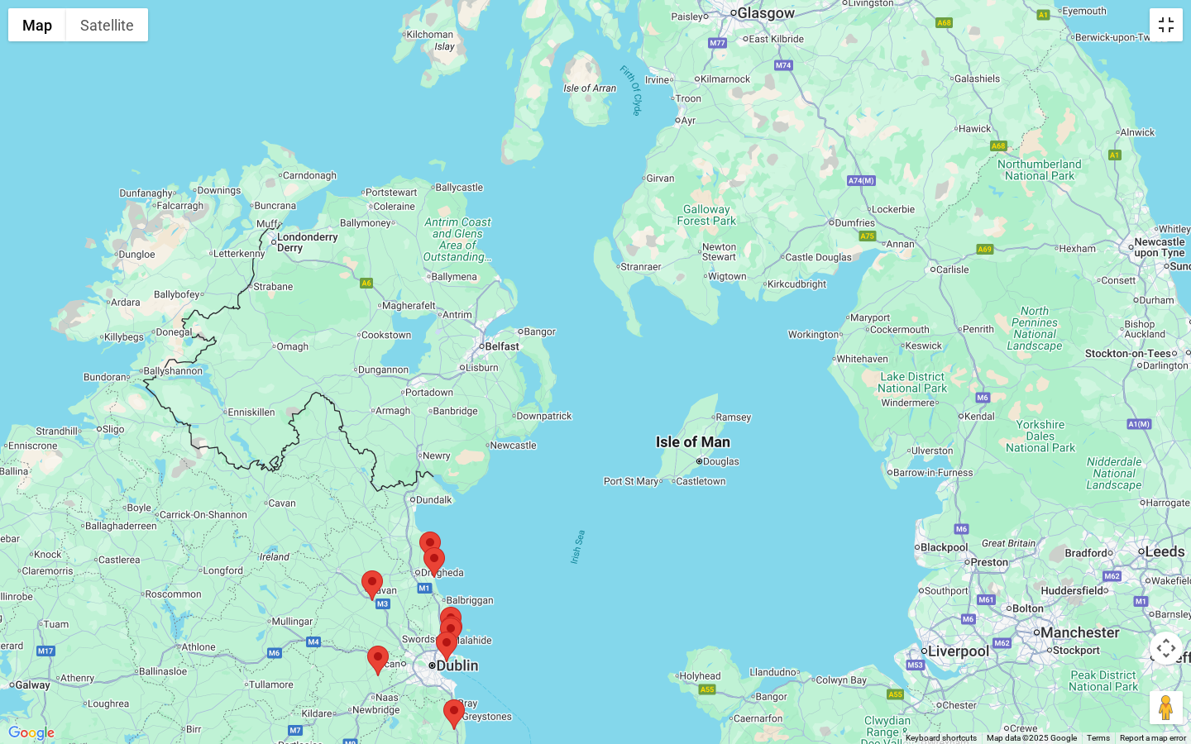
click at [1164, 25] on button "Toggle fullscreen view" at bounding box center [1166, 24] width 33 height 33
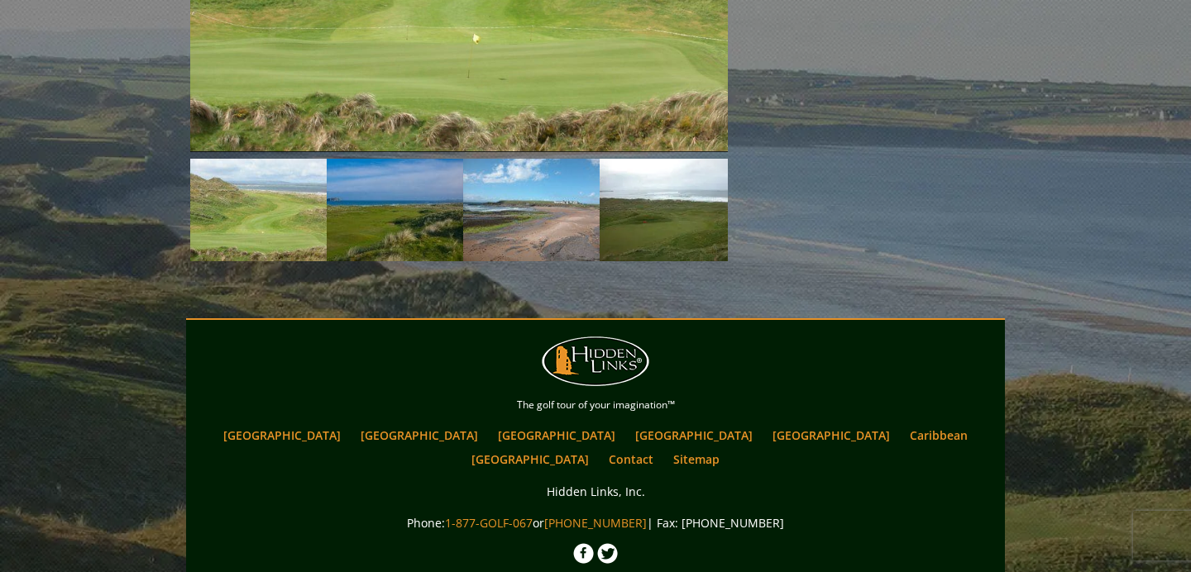
scroll to position [2499, 0]
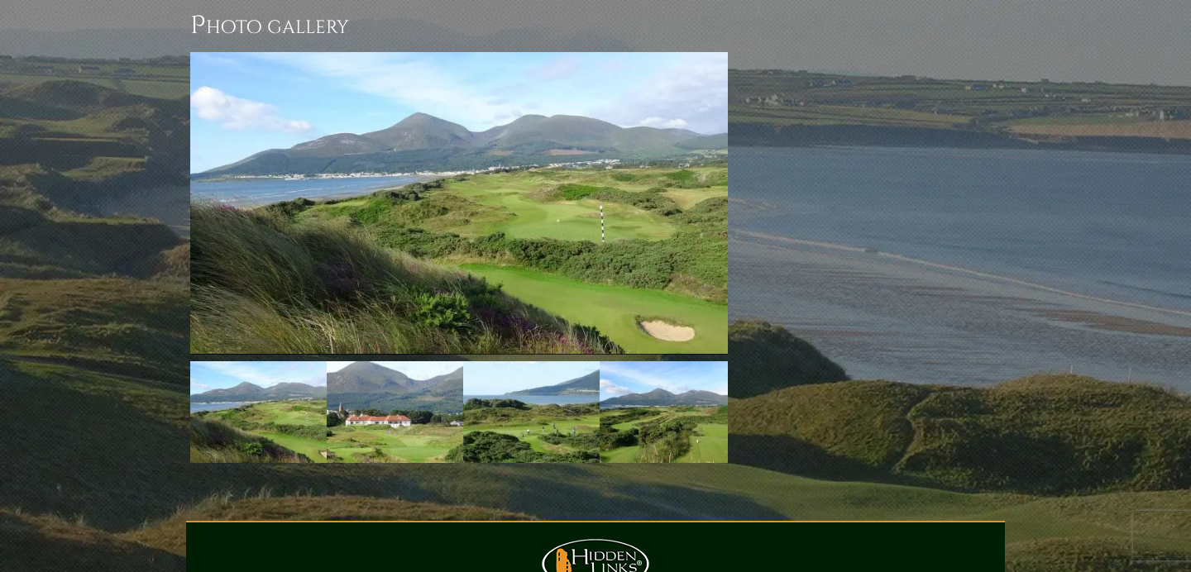
scroll to position [1677, 0]
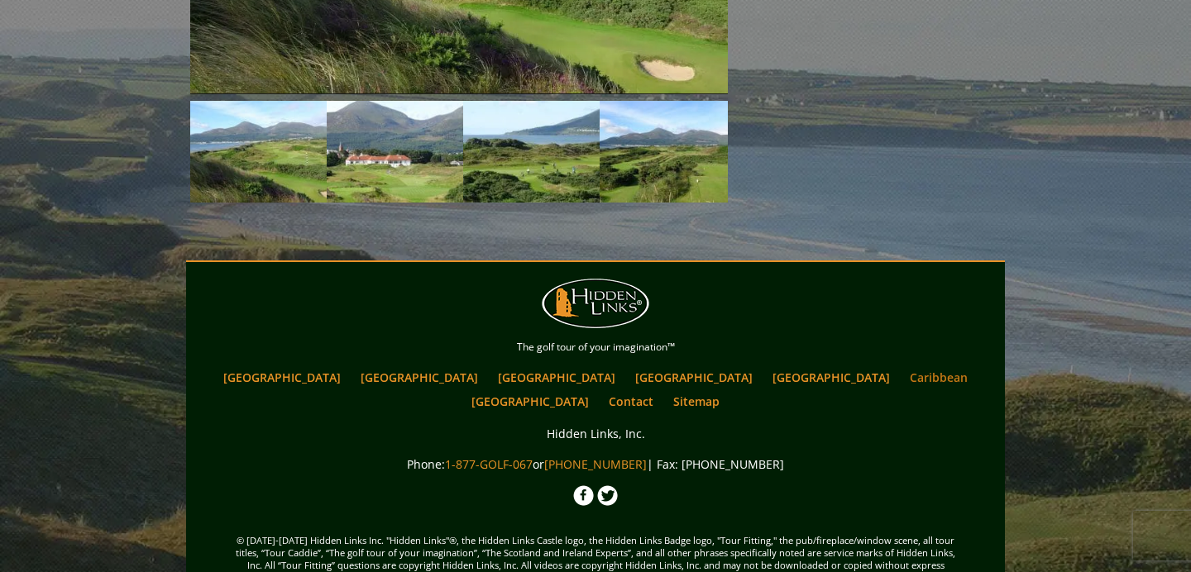
click at [902, 366] on link "Caribbean" at bounding box center [939, 378] width 74 height 24
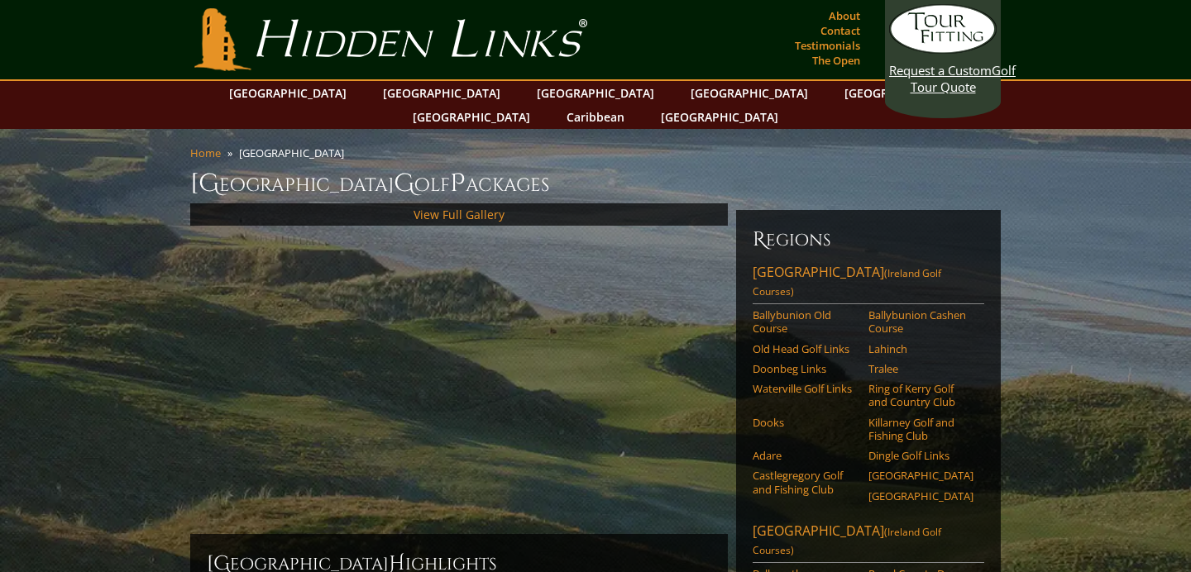
scroll to position [140, 0]
